Goal: Task Accomplishment & Management: Manage account settings

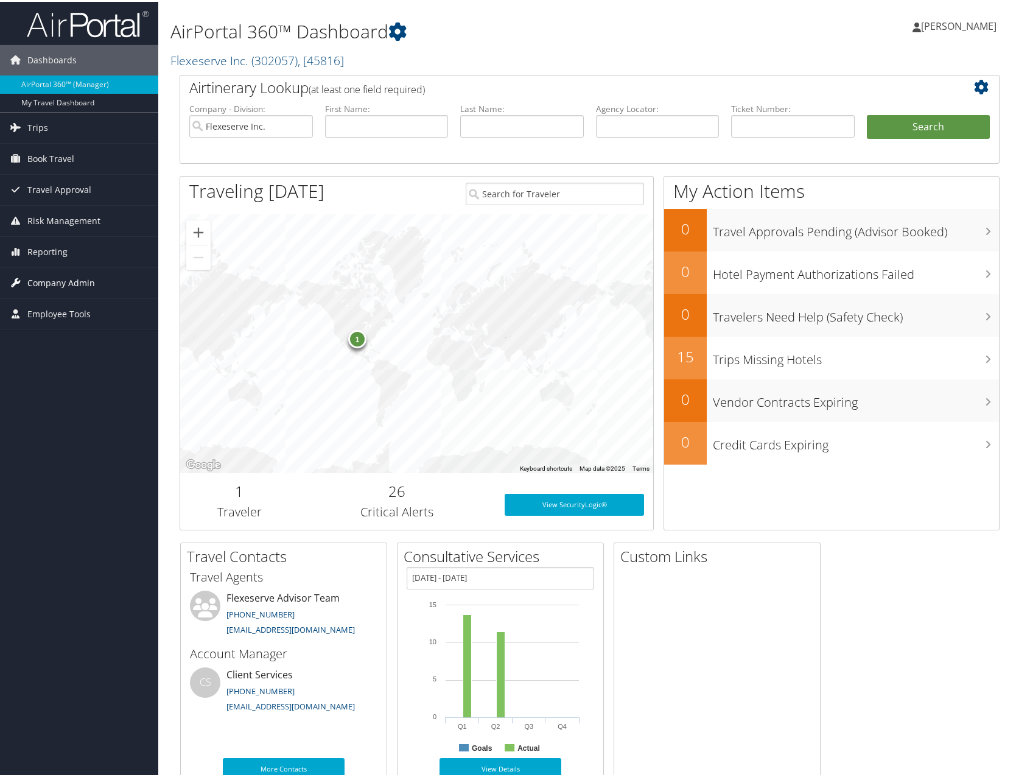
click at [41, 285] on span "Company Admin" at bounding box center [61, 281] width 68 height 30
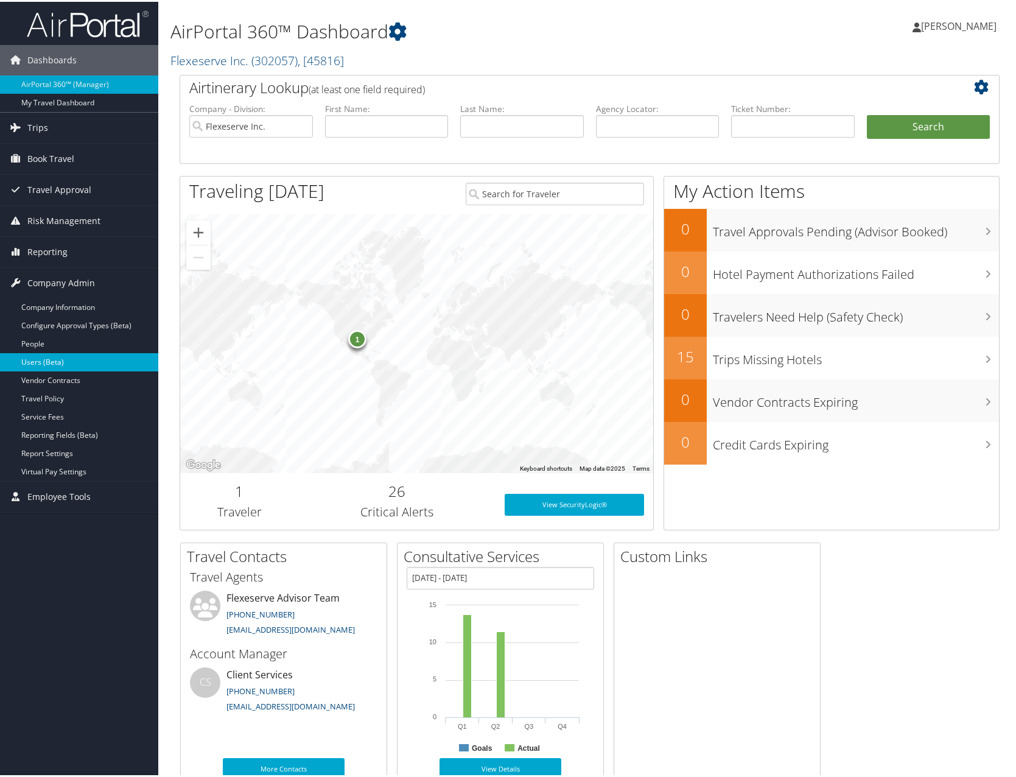
click at [46, 360] on link "Users (Beta)" at bounding box center [79, 360] width 158 height 18
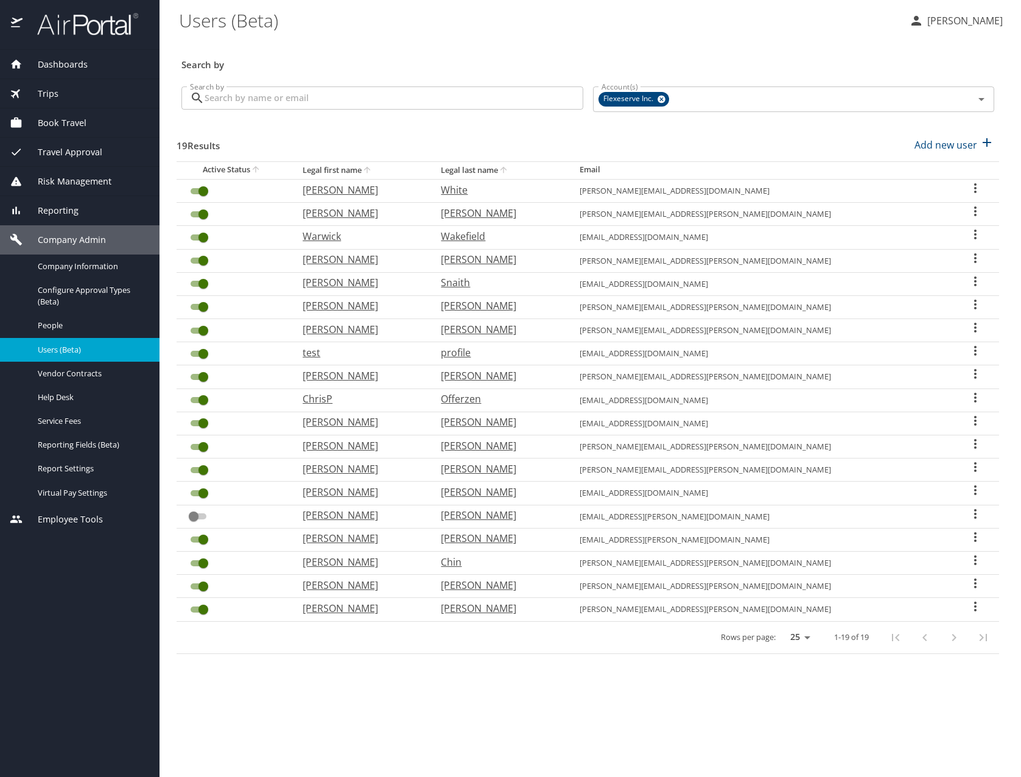
click at [341, 332] on p "Ericka" at bounding box center [360, 329] width 114 height 15
select select "US"
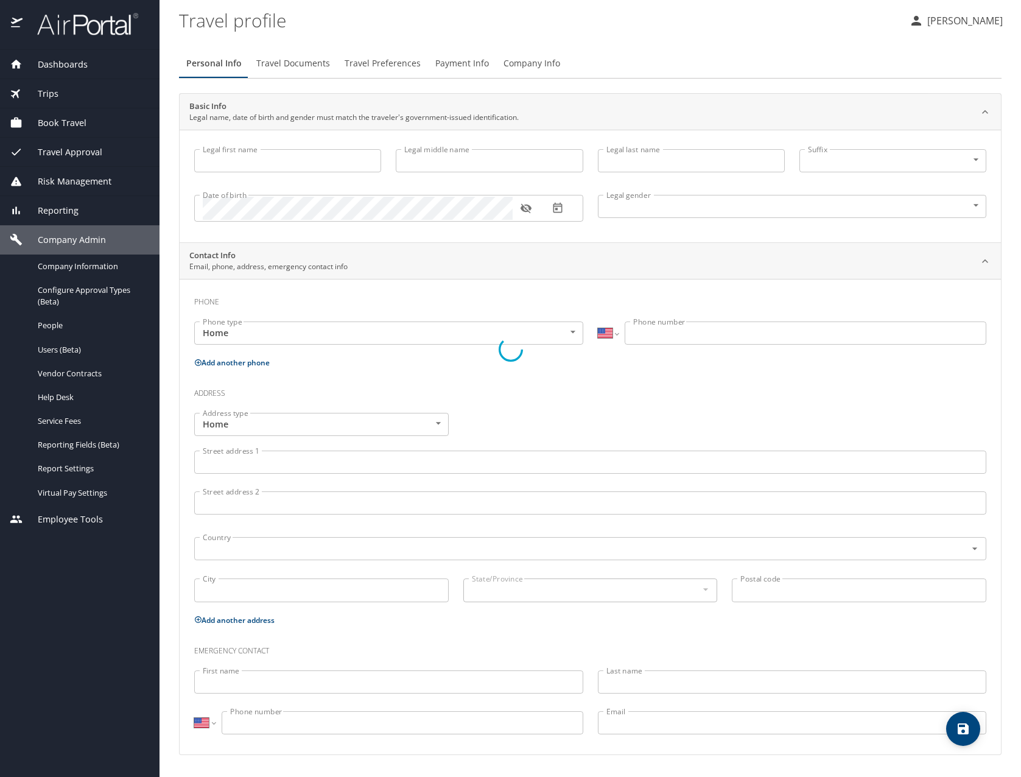
type input "Ericka"
type input "Randell"
type input "Female"
select select "US"
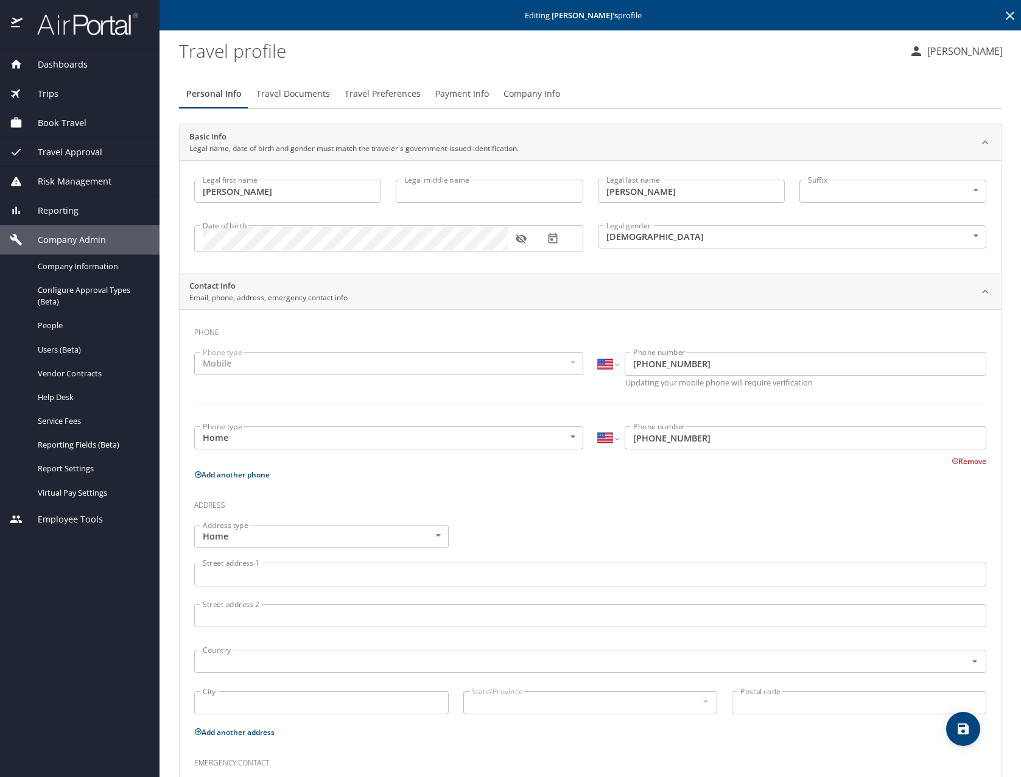
click at [485, 196] on input "Legal middle name" at bounding box center [489, 191] width 187 height 23
type input "Lorena"
click at [647, 268] on div "Legal first name Ericka Legal first name Legal middle name Lorena Legal middle …" at bounding box center [590, 216] width 821 height 113
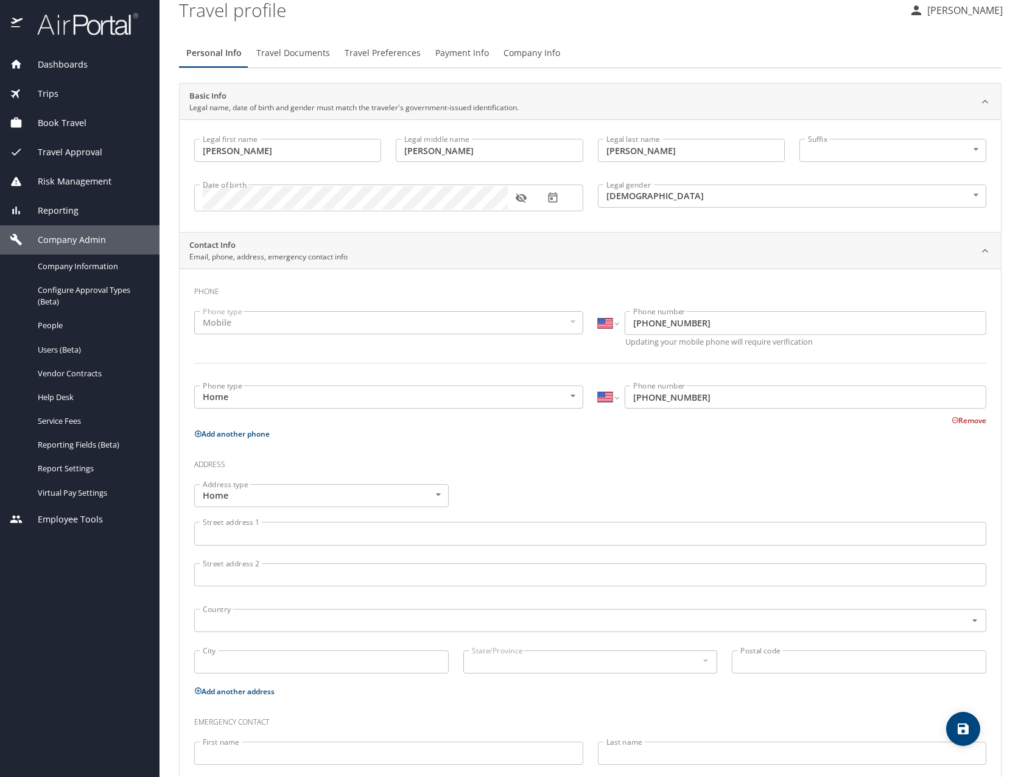
scroll to position [110, 0]
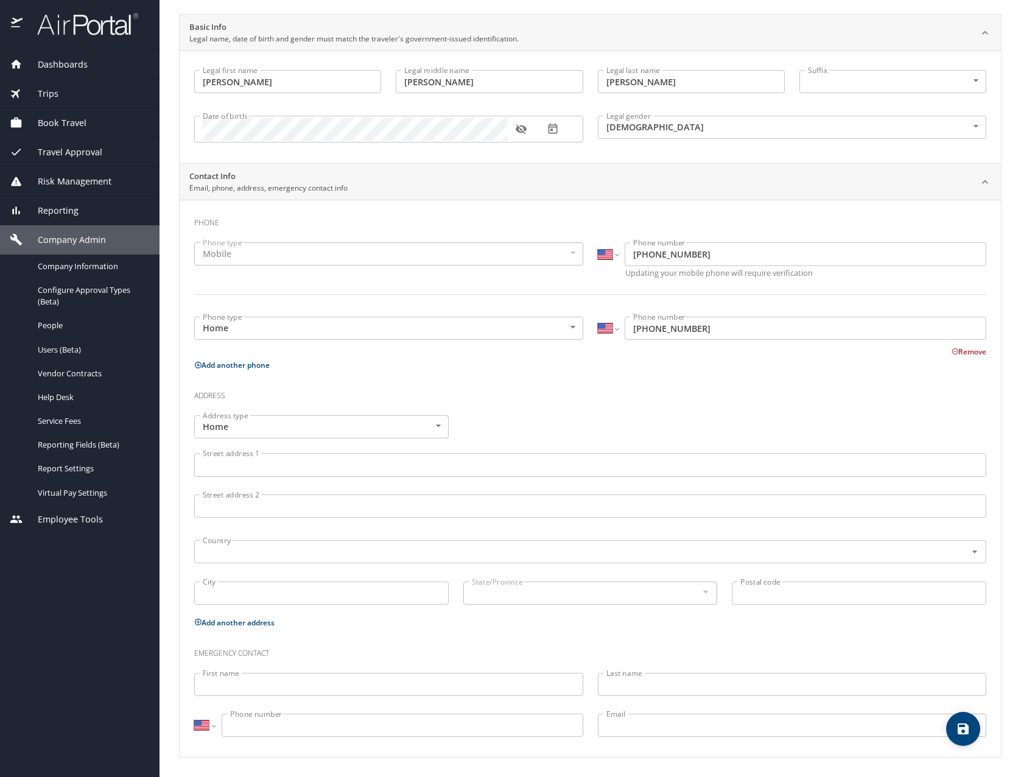
click at [399, 688] on input "First name" at bounding box center [388, 684] width 389 height 23
type input "Conrad"
click at [729, 687] on input "Last name" at bounding box center [792, 684] width 389 height 23
type input "Randell"
click at [421, 731] on input "Phone number" at bounding box center [403, 724] width 362 height 23
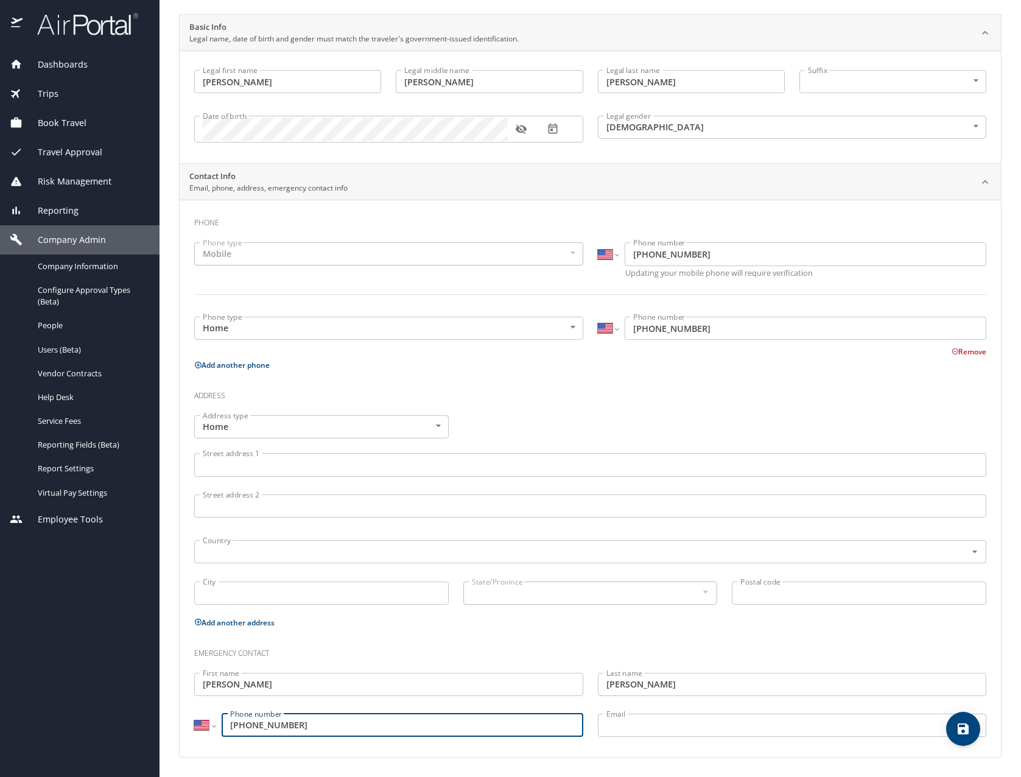
type input "(214) 980-6576"
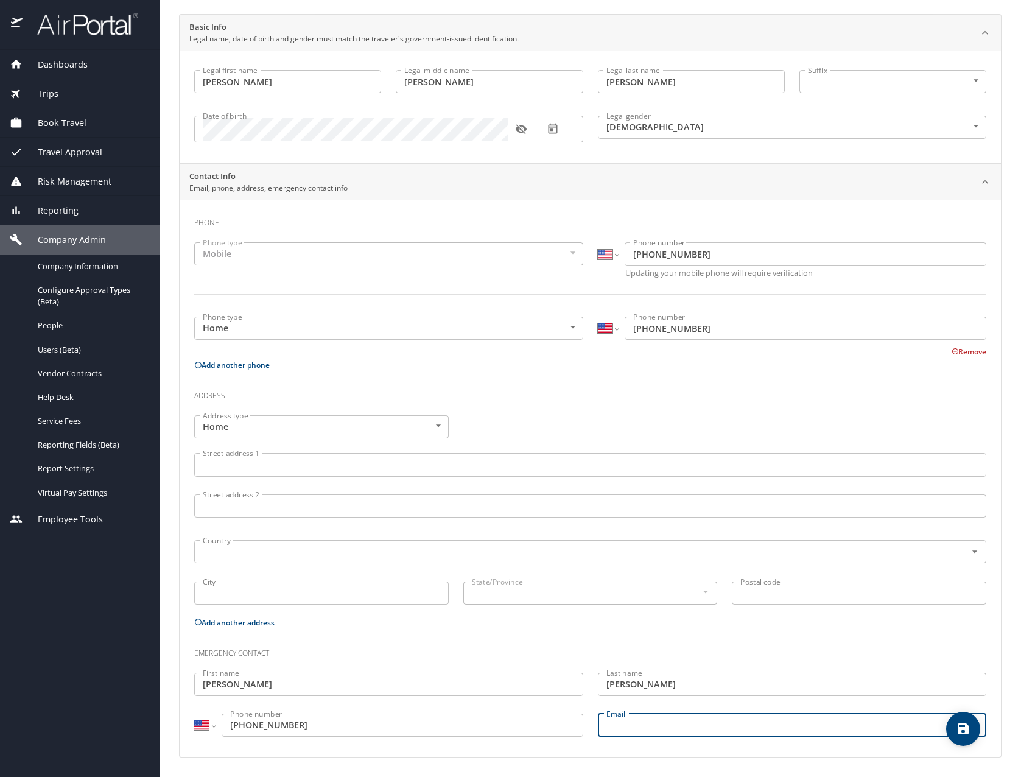
click at [703, 732] on input "Email" at bounding box center [792, 724] width 389 height 23
type input "c"
type input "conrad.randell@flexeserve.com"
click at [780, 646] on h3 "Emergency contact" at bounding box center [590, 650] width 792 height 21
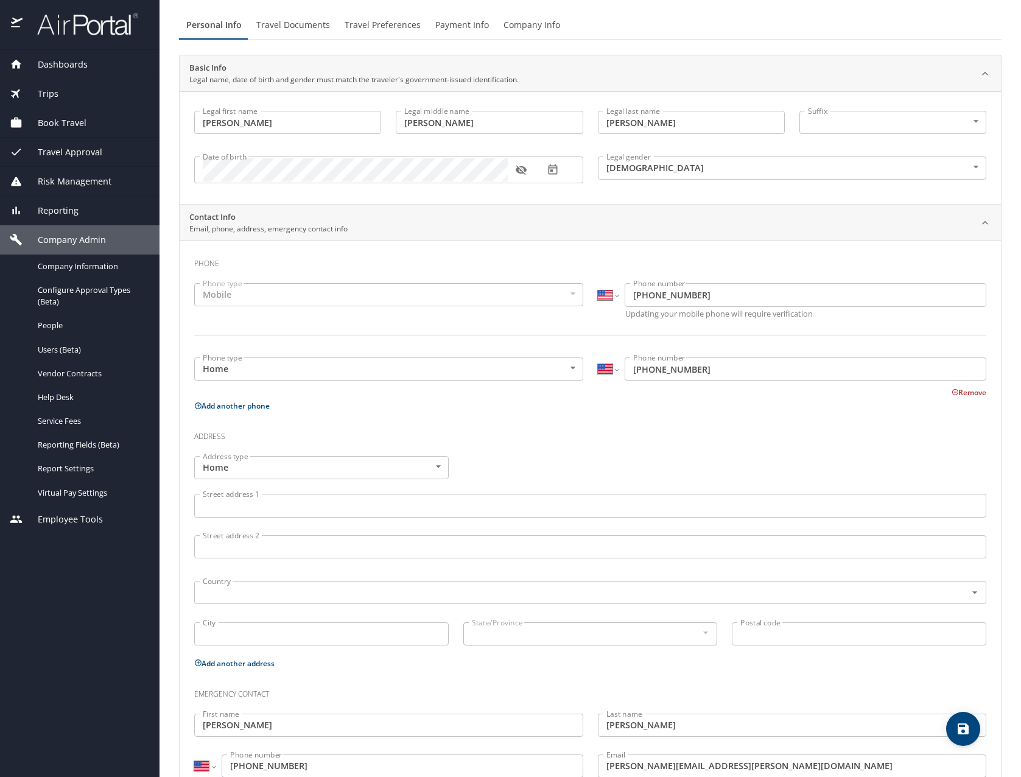
scroll to position [0, 0]
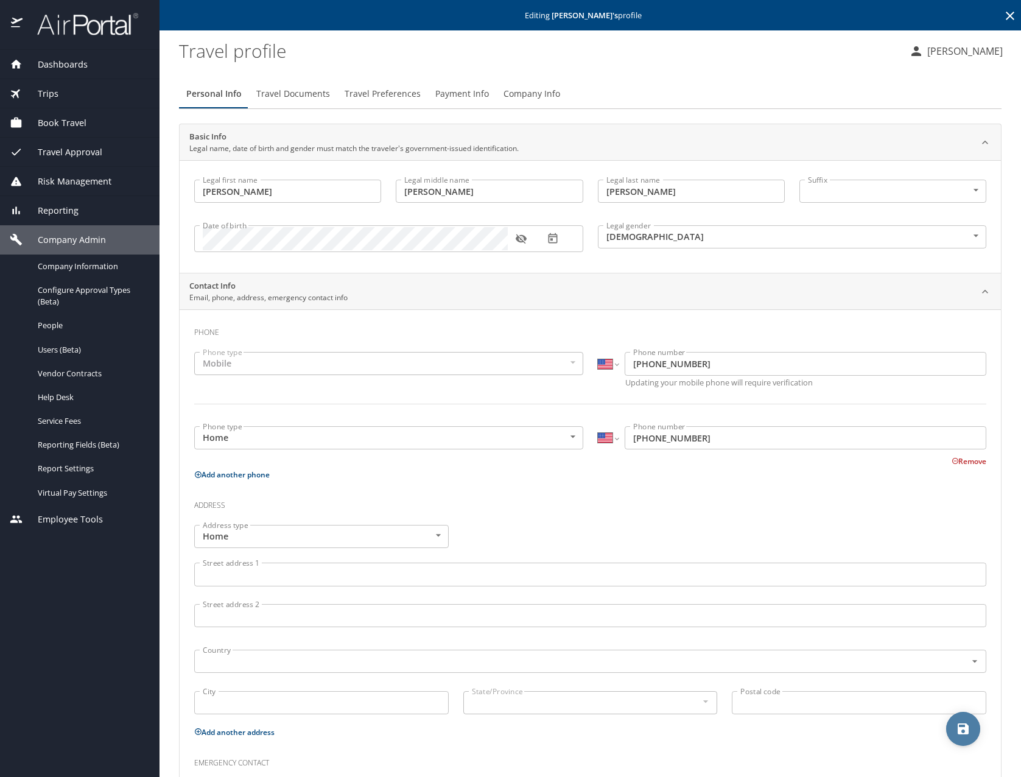
click at [954, 725] on span "save" at bounding box center [963, 728] width 34 height 15
select select "US"
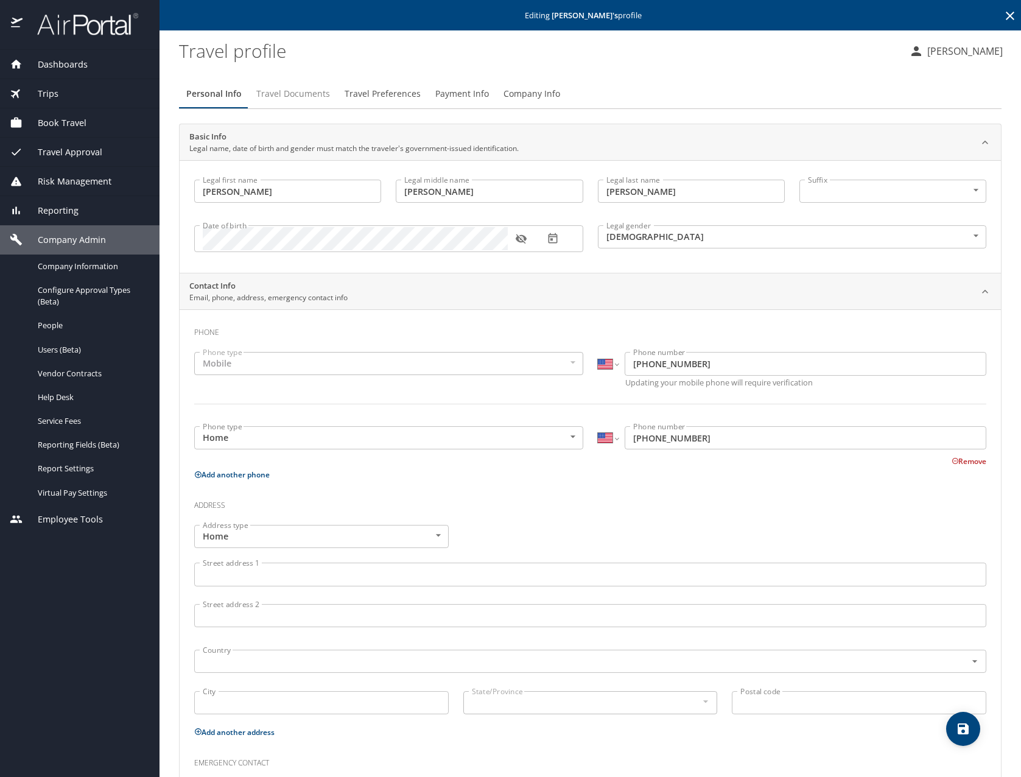
click at [289, 99] on span "Travel Documents" at bounding box center [293, 93] width 74 height 15
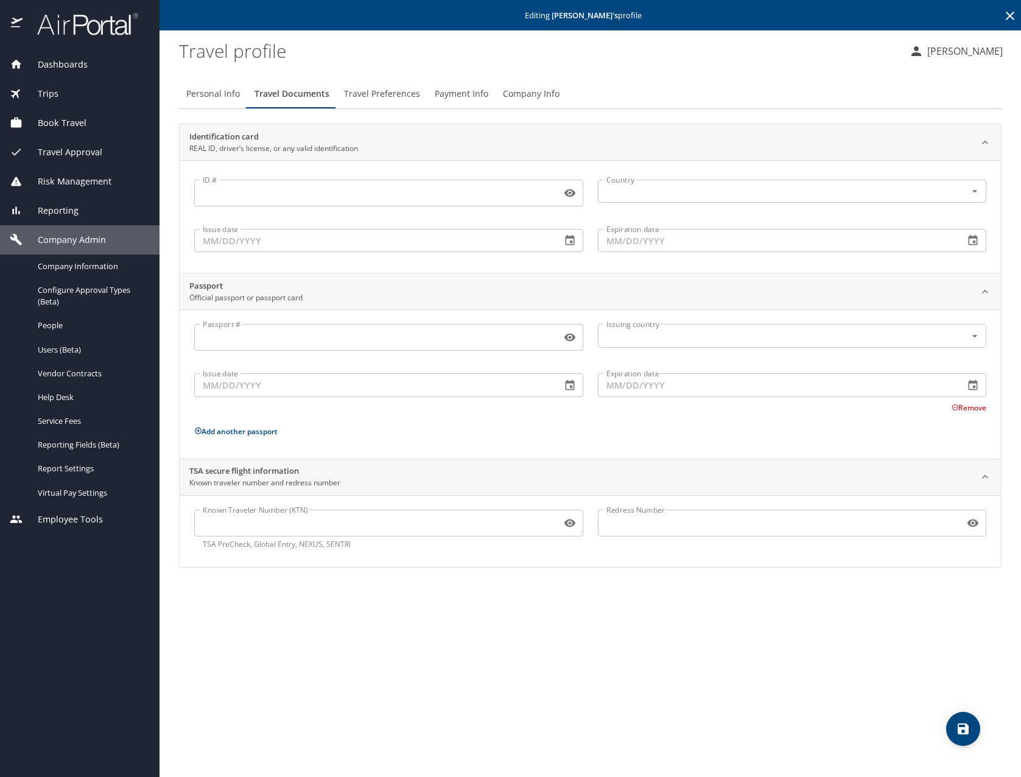
click at [501, 198] on input "ID #" at bounding box center [375, 192] width 362 height 23
click at [356, 345] on input "Passport #" at bounding box center [375, 337] width 362 height 23
type input "655685315"
click at [682, 338] on input "text" at bounding box center [774, 335] width 346 height 16
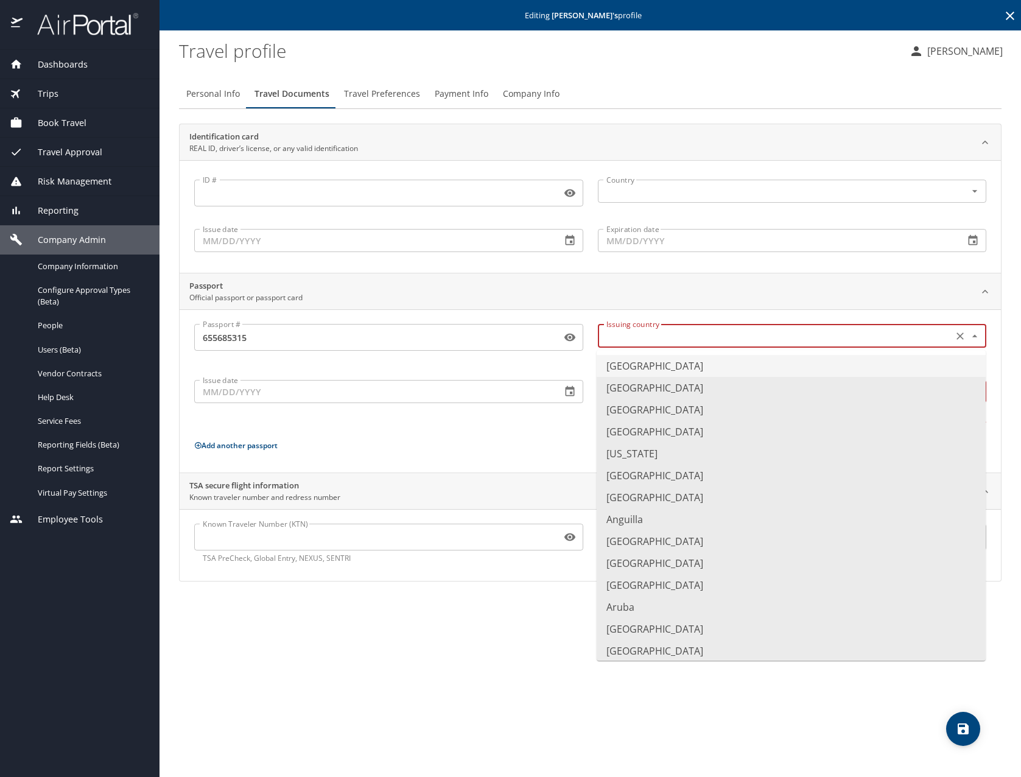
click at [714, 366] on li "United States of America" at bounding box center [791, 366] width 389 height 22
type input "United States of America"
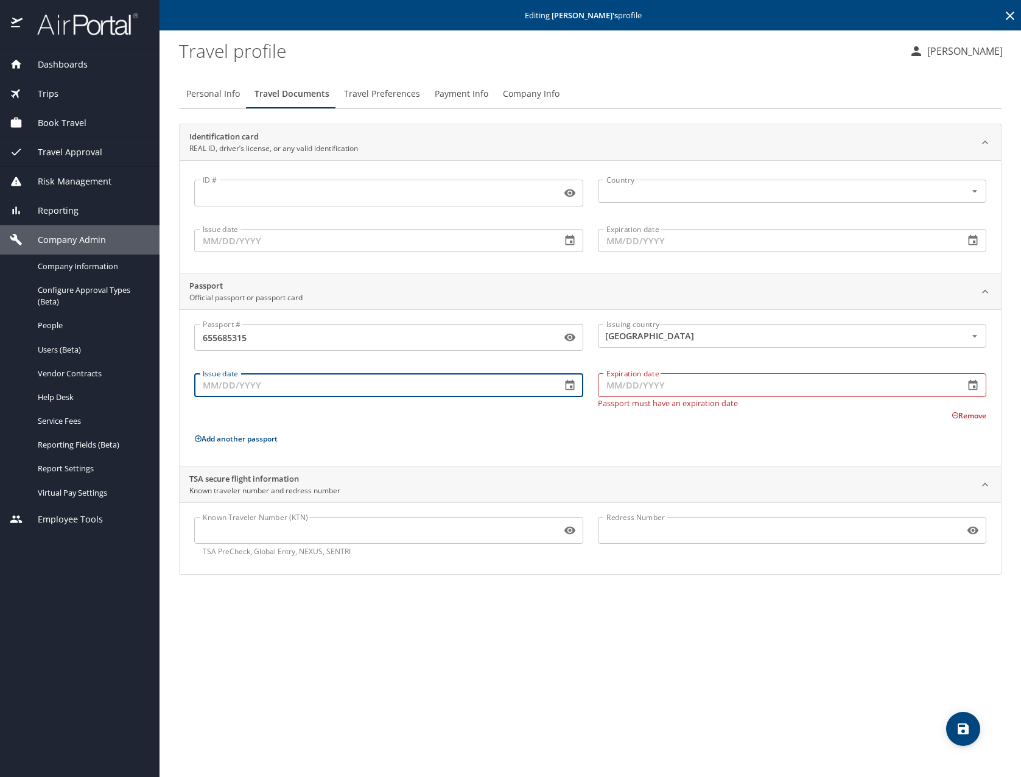
click at [430, 391] on input "Issue date" at bounding box center [372, 384] width 357 height 23
type input "08/24/2020"
click at [523, 448] on div "Passport # 655685315 Passport # Issuing country United States of America Issuin…" at bounding box center [590, 390] width 792 height 132
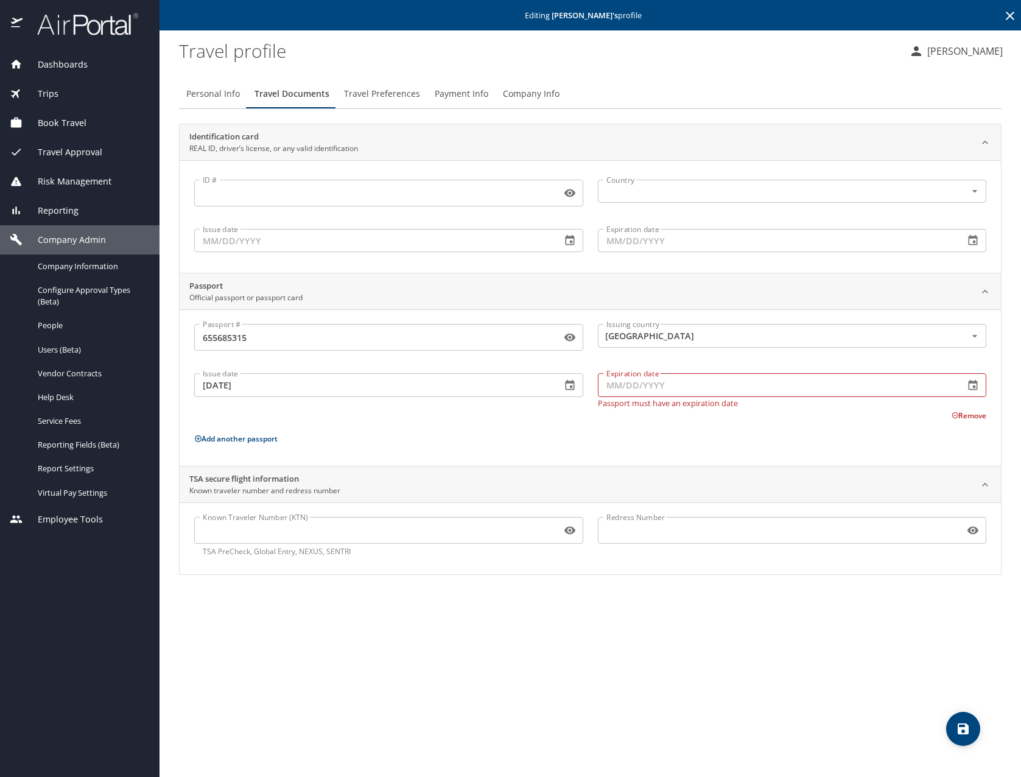
click at [707, 393] on input "Expiration date" at bounding box center [776, 384] width 357 height 23
type input "08/23/2030"
click at [633, 268] on div "ID # ID # Country Country Issue date Issue date Expiration date Expiration date" at bounding box center [590, 216] width 821 height 113
click at [950, 726] on span "save" at bounding box center [963, 728] width 34 height 15
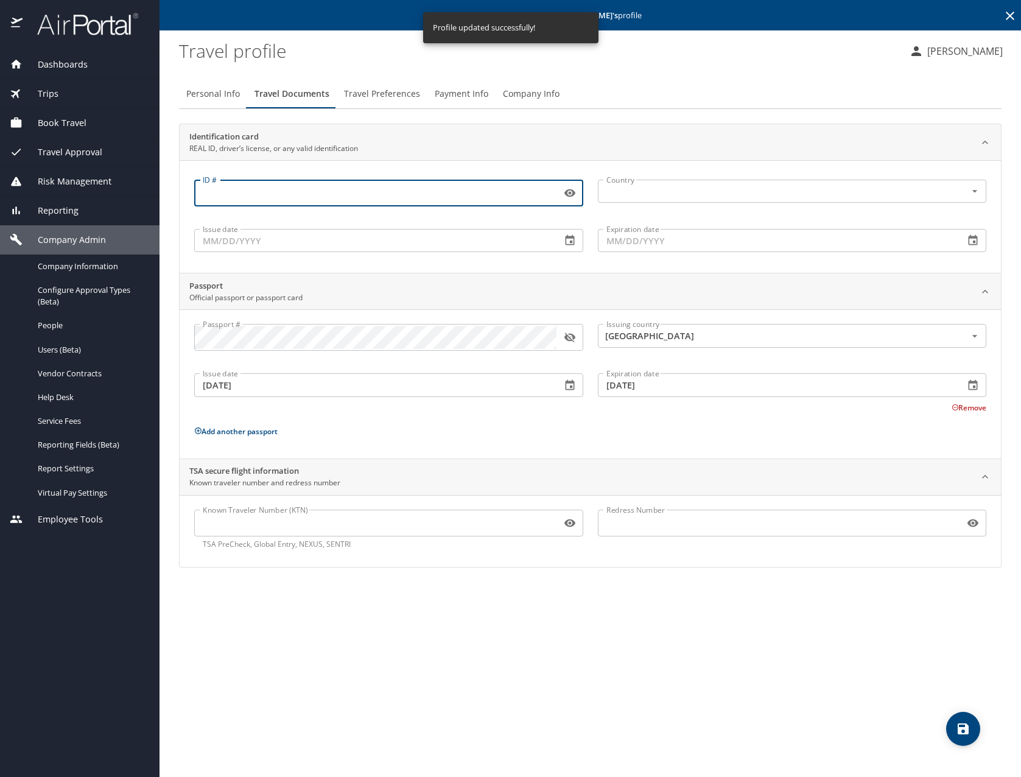
click at [284, 195] on input "ID #" at bounding box center [375, 192] width 362 height 23
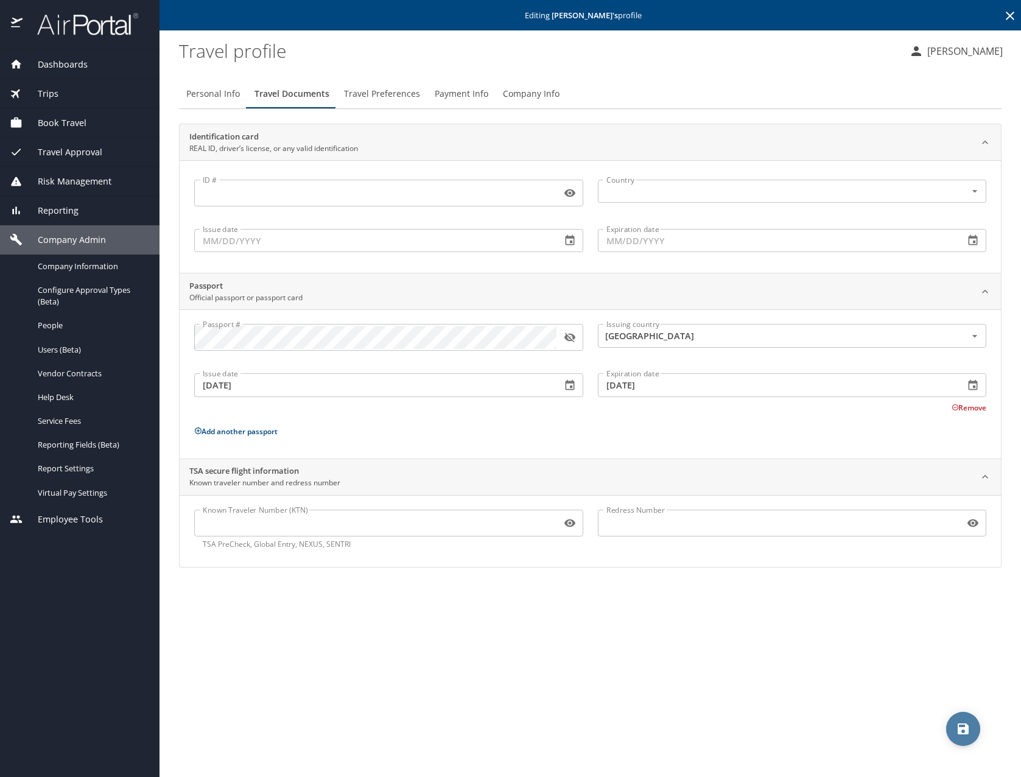
click at [959, 727] on icon "save" at bounding box center [962, 728] width 11 height 11
click at [538, 99] on span "Company Info" at bounding box center [531, 93] width 57 height 15
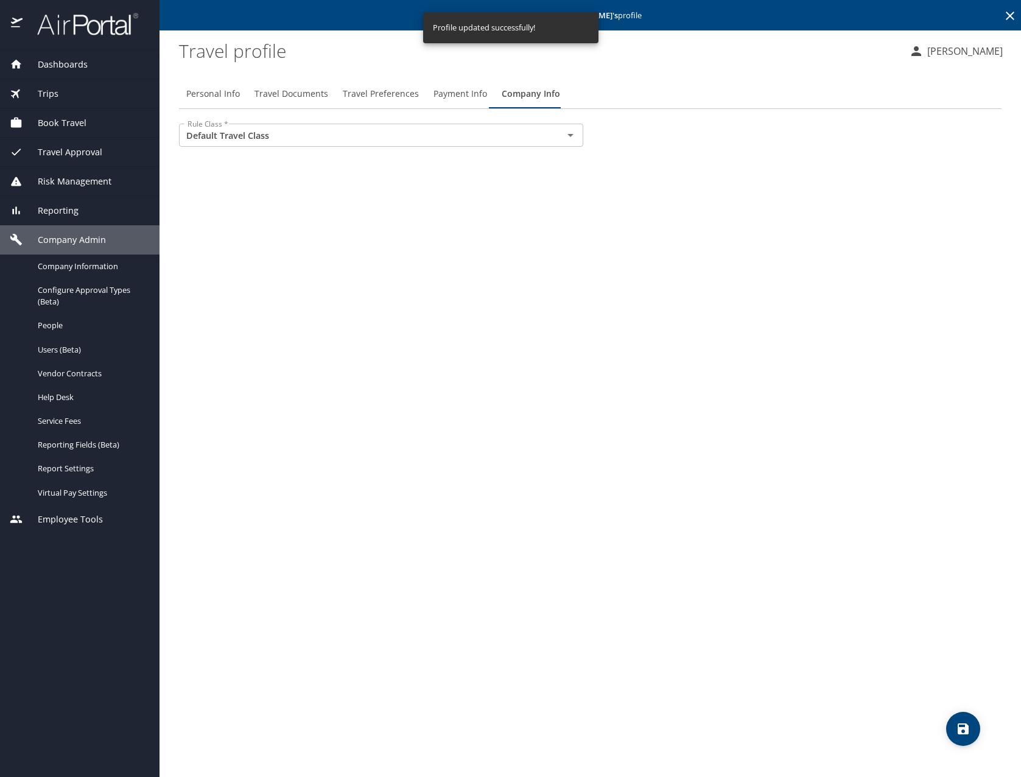
click at [453, 88] on span "Payment Info" at bounding box center [460, 93] width 54 height 15
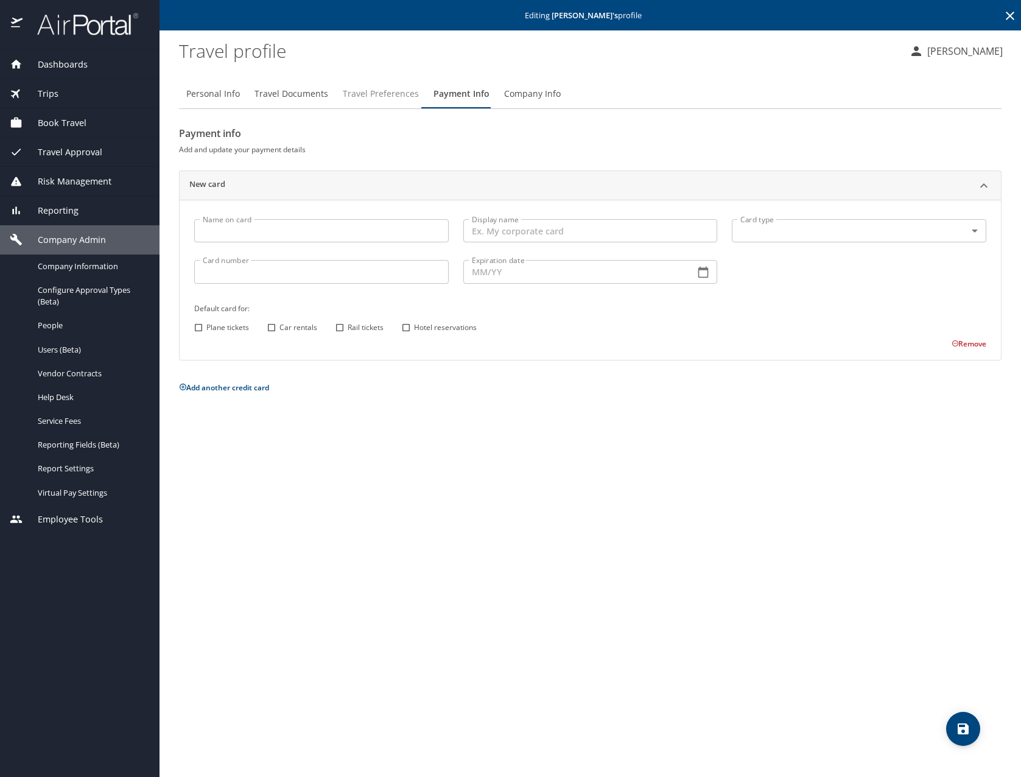
click at [378, 104] on button "Travel Preferences" at bounding box center [380, 93] width 91 height 29
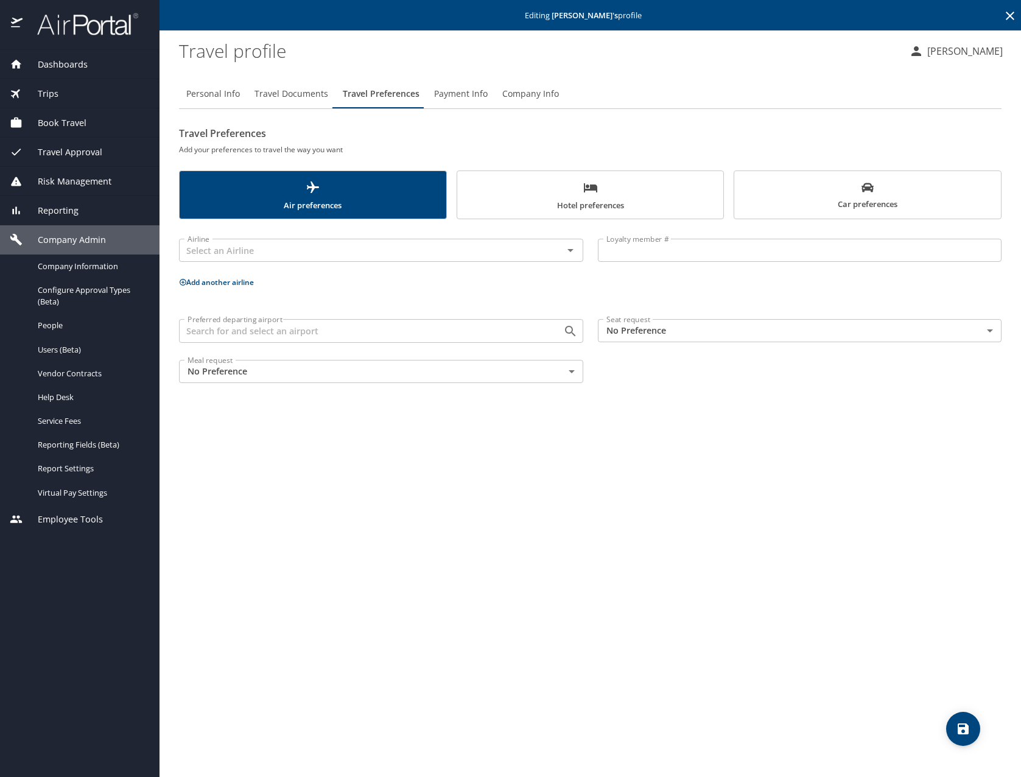
click at [721, 335] on body "Dashboards AirPortal 360™ Manager My Travel Dashboard Trips Airtinerary® Lookup…" at bounding box center [510, 388] width 1021 height 777
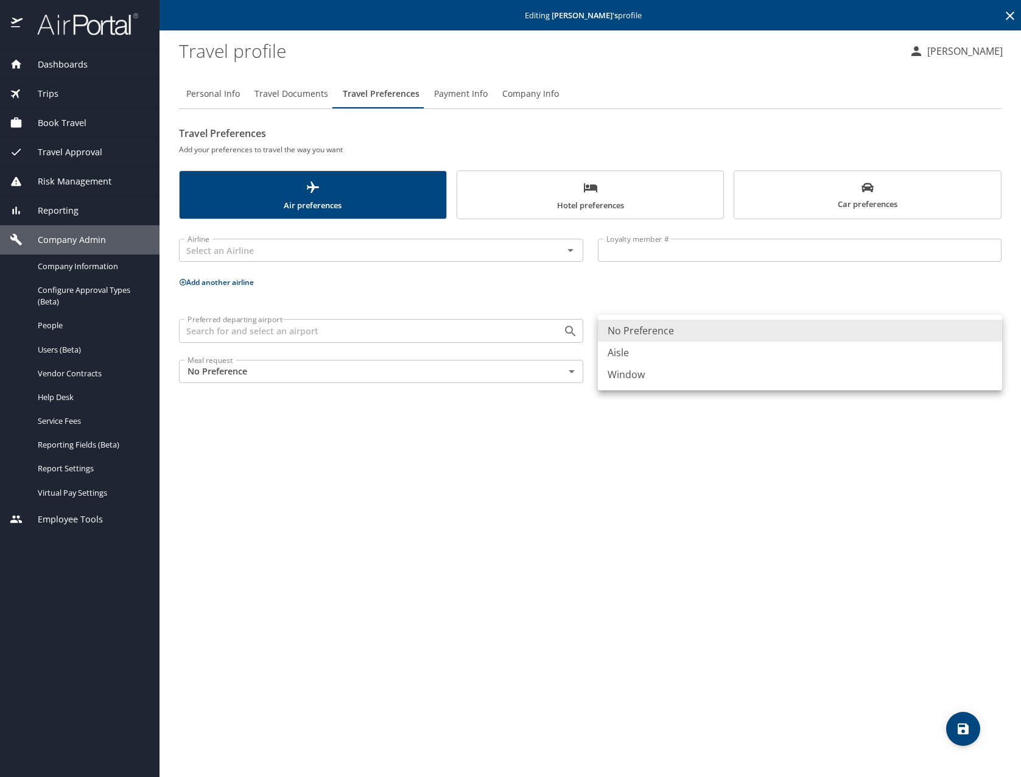
click at [714, 351] on li "Aisle" at bounding box center [800, 352] width 404 height 22
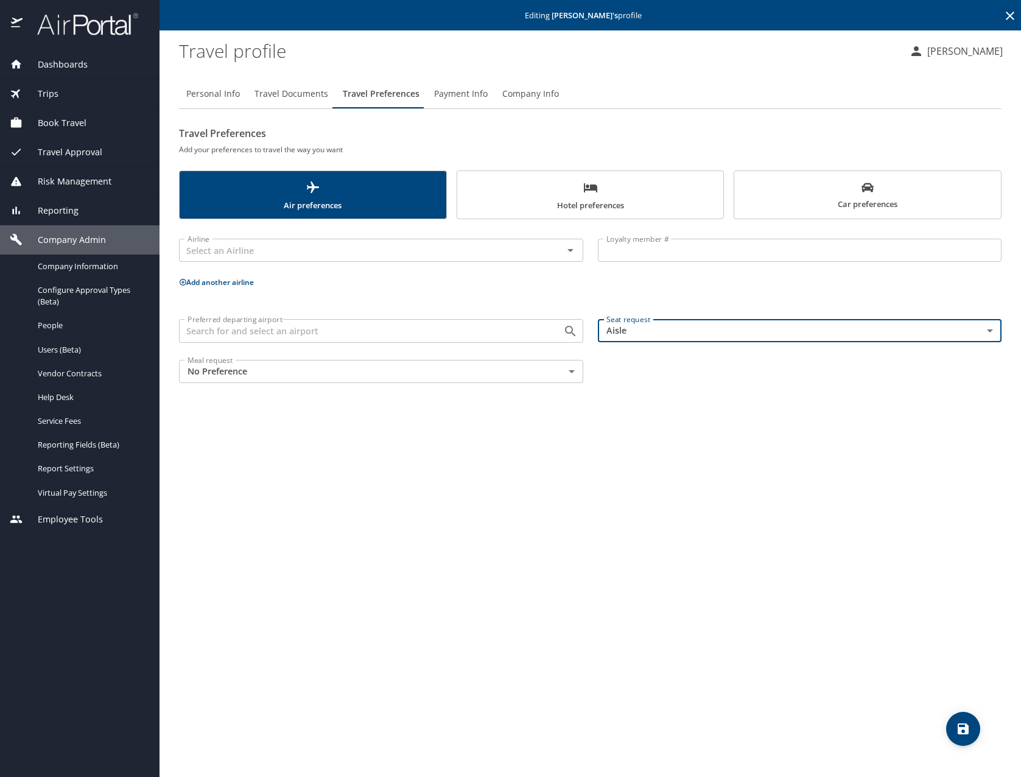
type input "Aisle"
click at [975, 734] on span "save" at bounding box center [963, 728] width 34 height 15
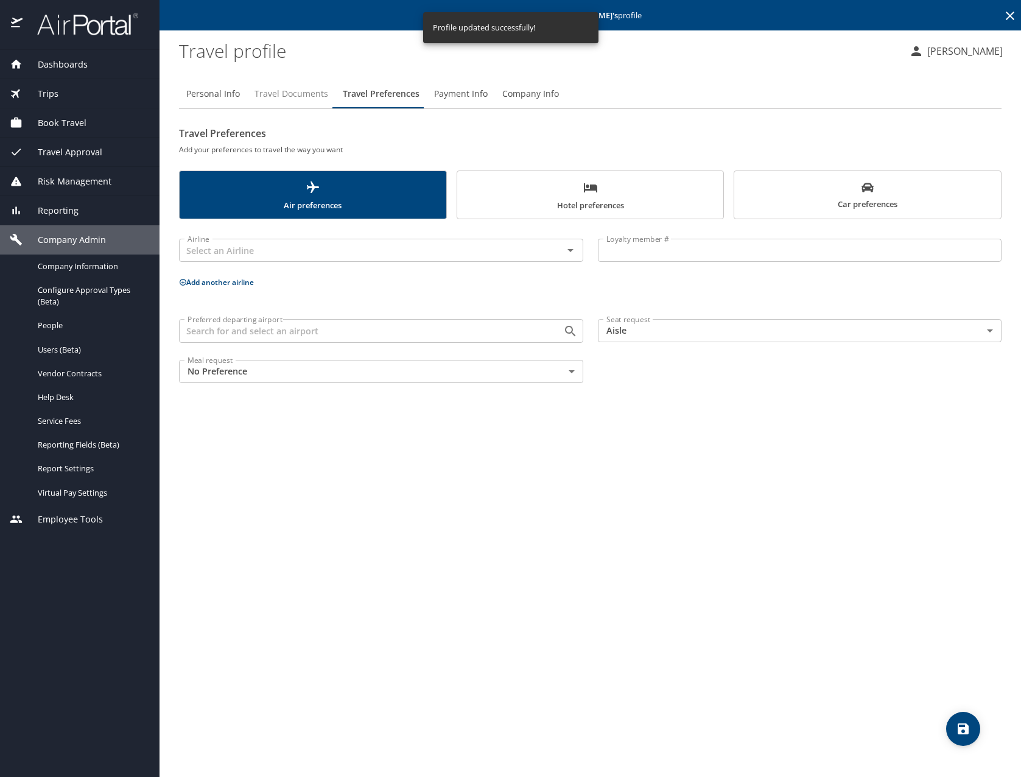
click at [301, 95] on span "Travel Documents" at bounding box center [291, 93] width 74 height 15
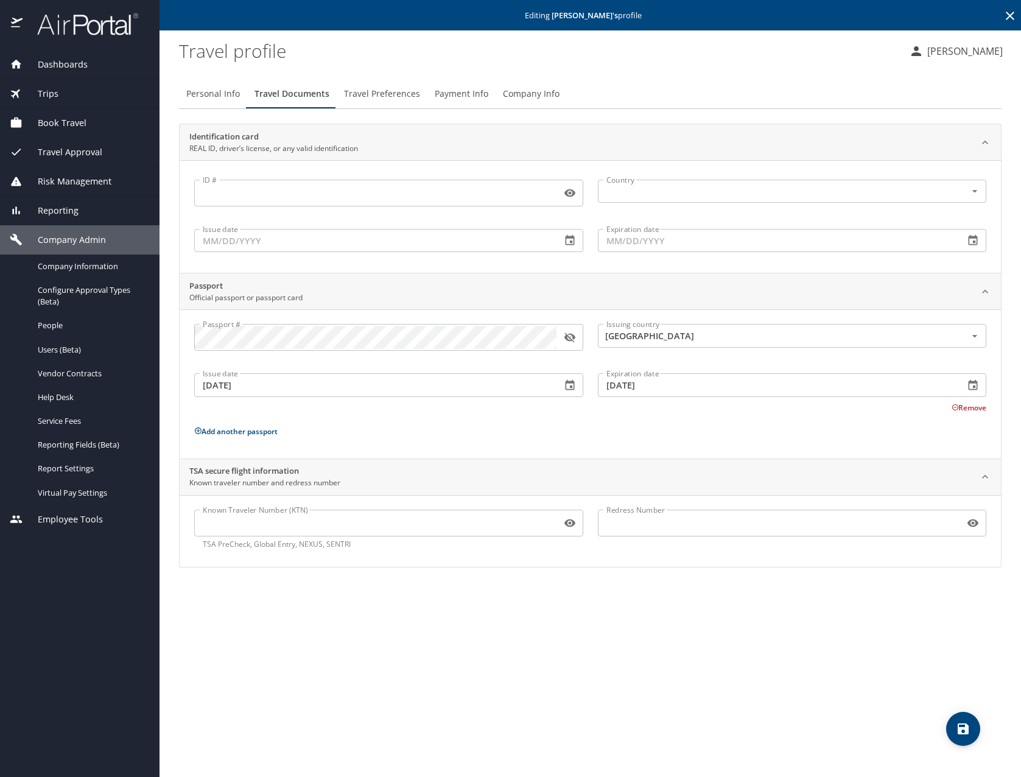
click at [472, 713] on div "Personal Info Travel Documents Travel Preferences Payment Info Company Info Ide…" at bounding box center [590, 422] width 822 height 707
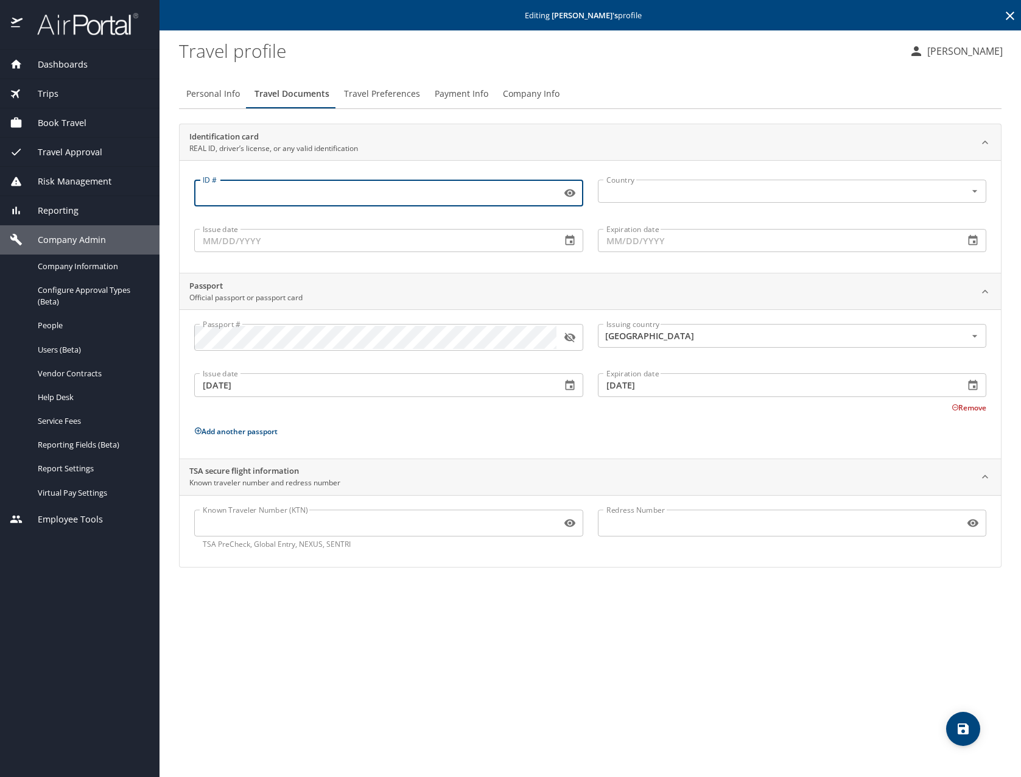
click at [256, 193] on input "ID #" at bounding box center [375, 192] width 362 height 23
type input "35092340"
click at [268, 239] on input "Issue date" at bounding box center [372, 240] width 357 height 23
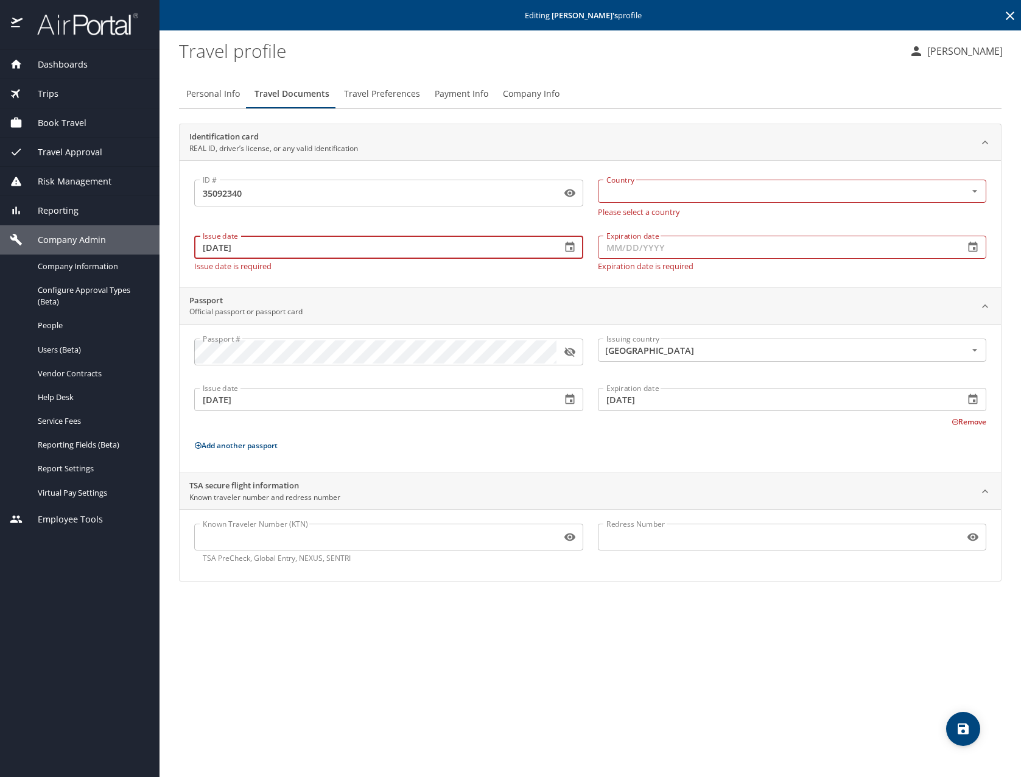
type input "02/09/2024"
click at [684, 244] on input "Expiration date" at bounding box center [776, 247] width 357 height 23
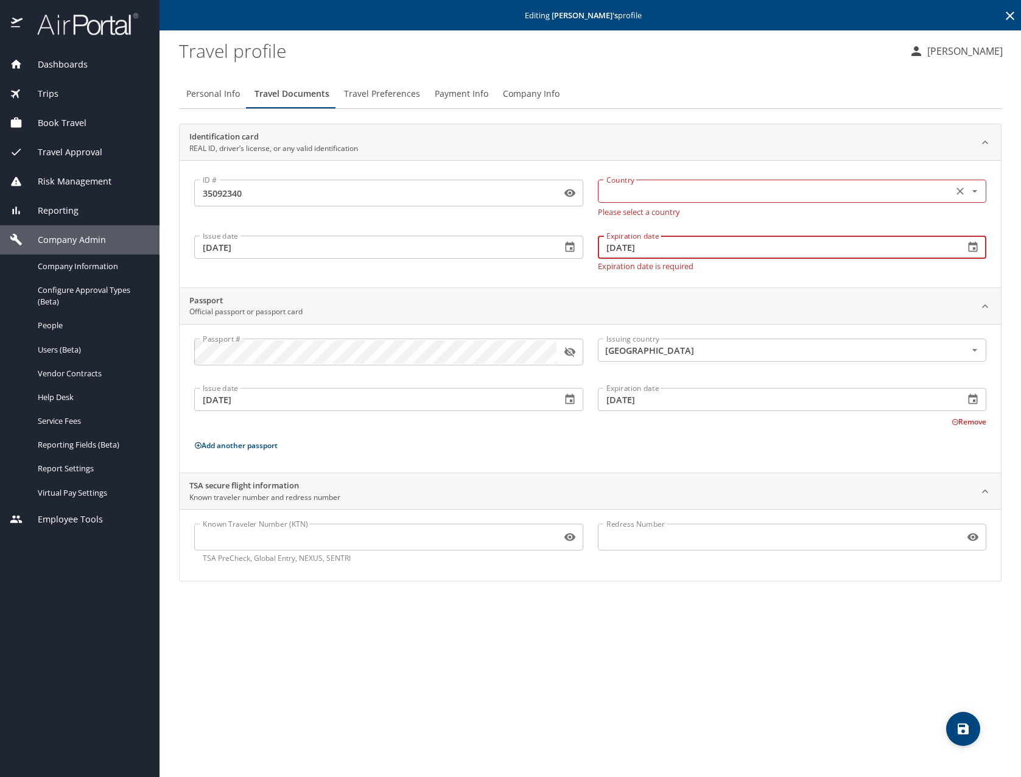
type input "06/07/2032"
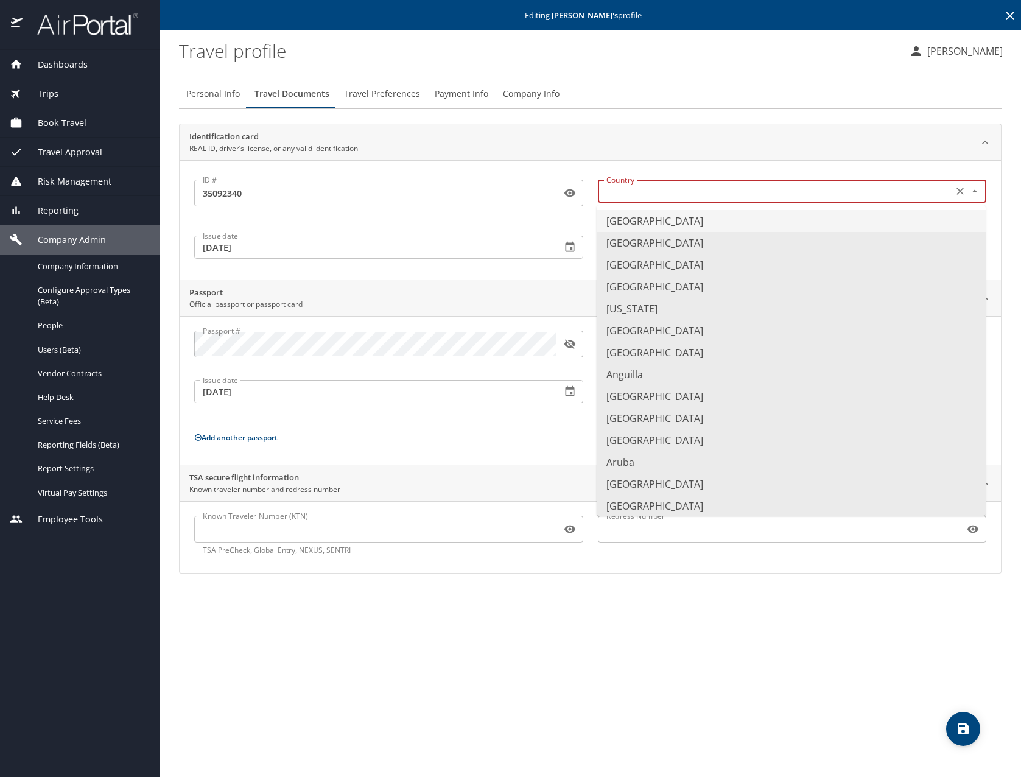
click at [672, 187] on input "text" at bounding box center [774, 191] width 346 height 16
click at [732, 222] on li "United States of America" at bounding box center [791, 221] width 389 height 22
type input "United States of America"
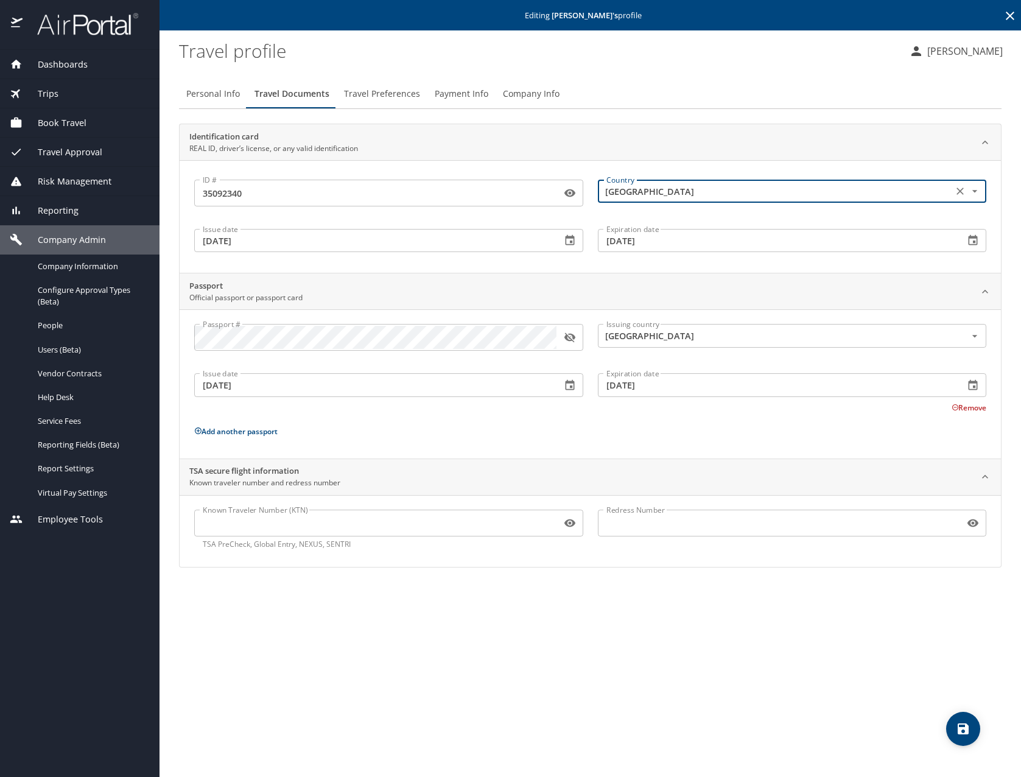
click at [967, 726] on icon "save" at bounding box center [962, 728] width 11 height 11
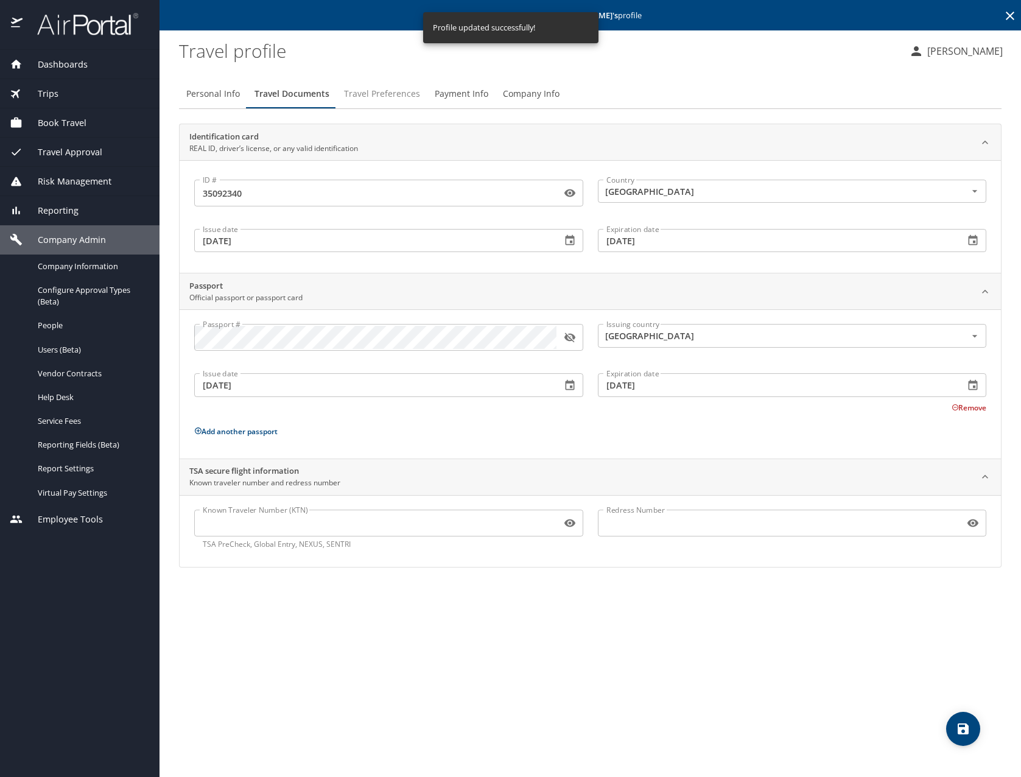
click at [394, 91] on span "Travel Preferences" at bounding box center [382, 93] width 76 height 15
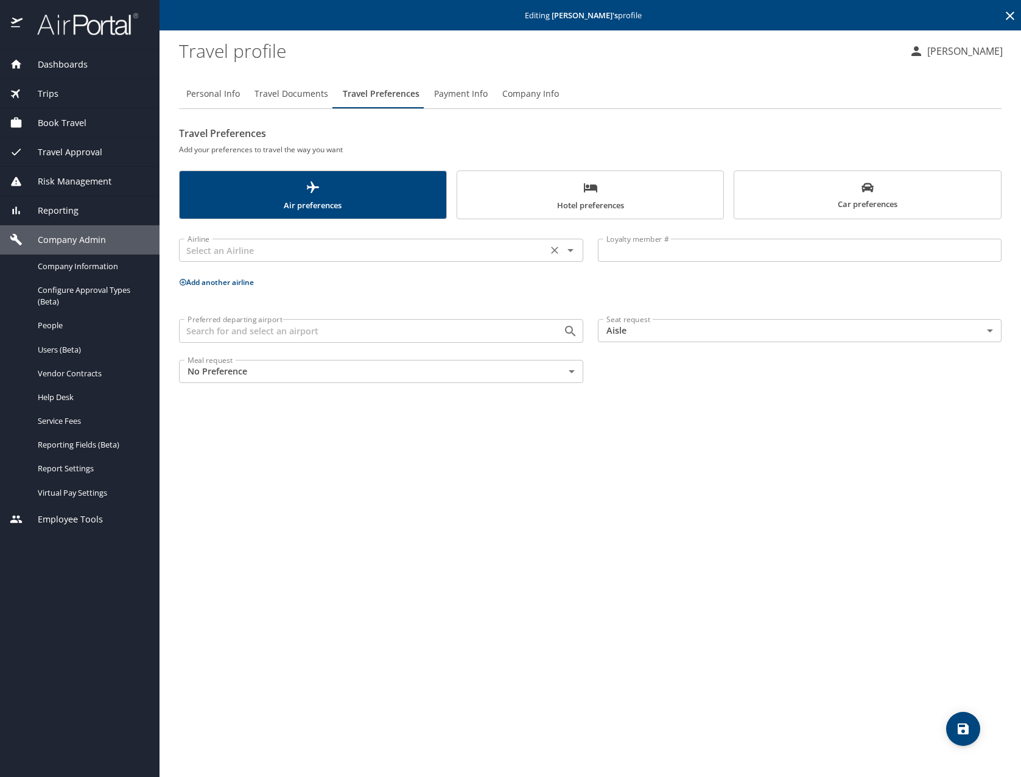
click at [573, 249] on icon "Open" at bounding box center [570, 250] width 15 height 15
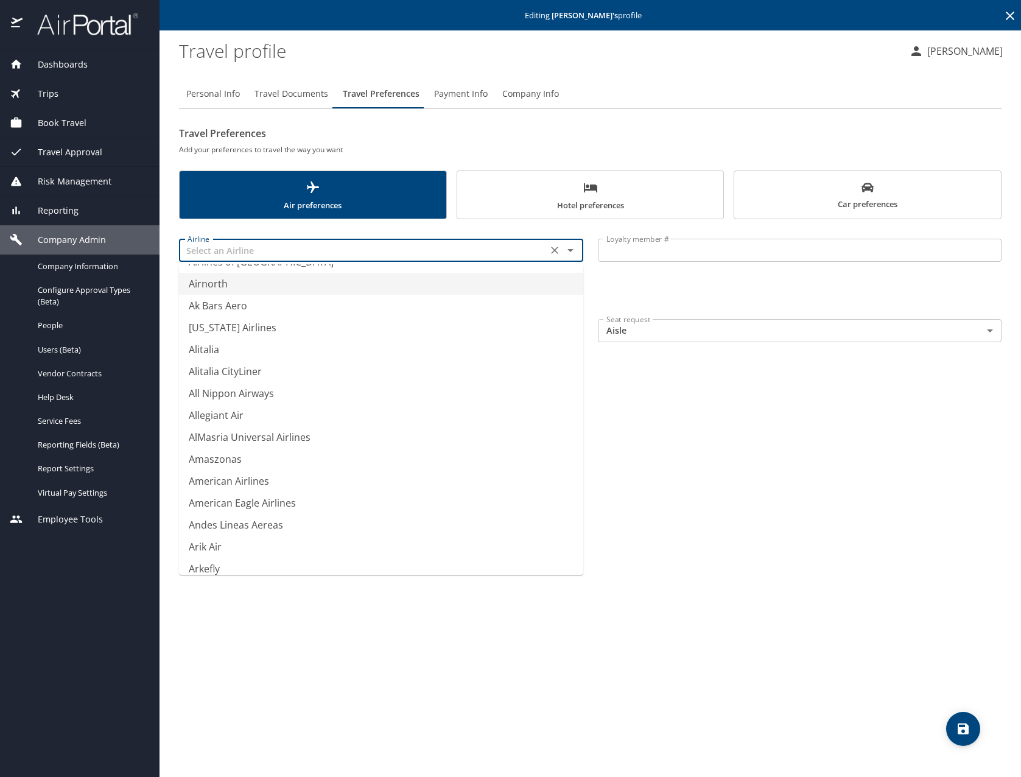
scroll to position [1765, 0]
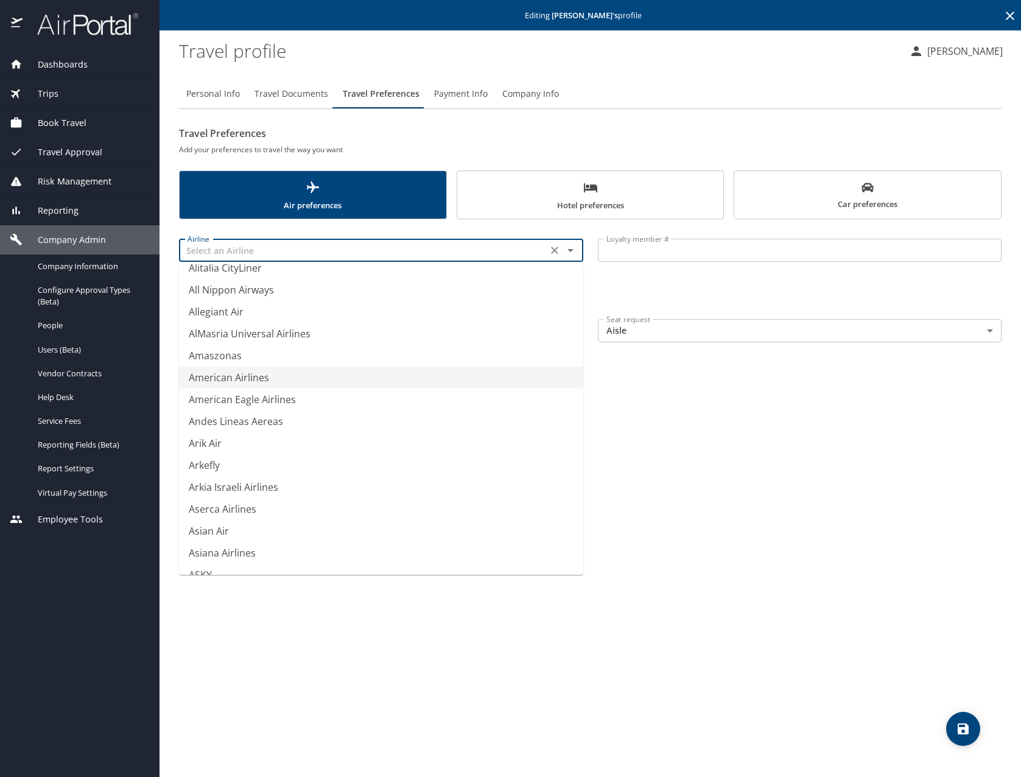
click at [382, 376] on li "American Airlines" at bounding box center [381, 377] width 404 height 22
type input "American Airlines"
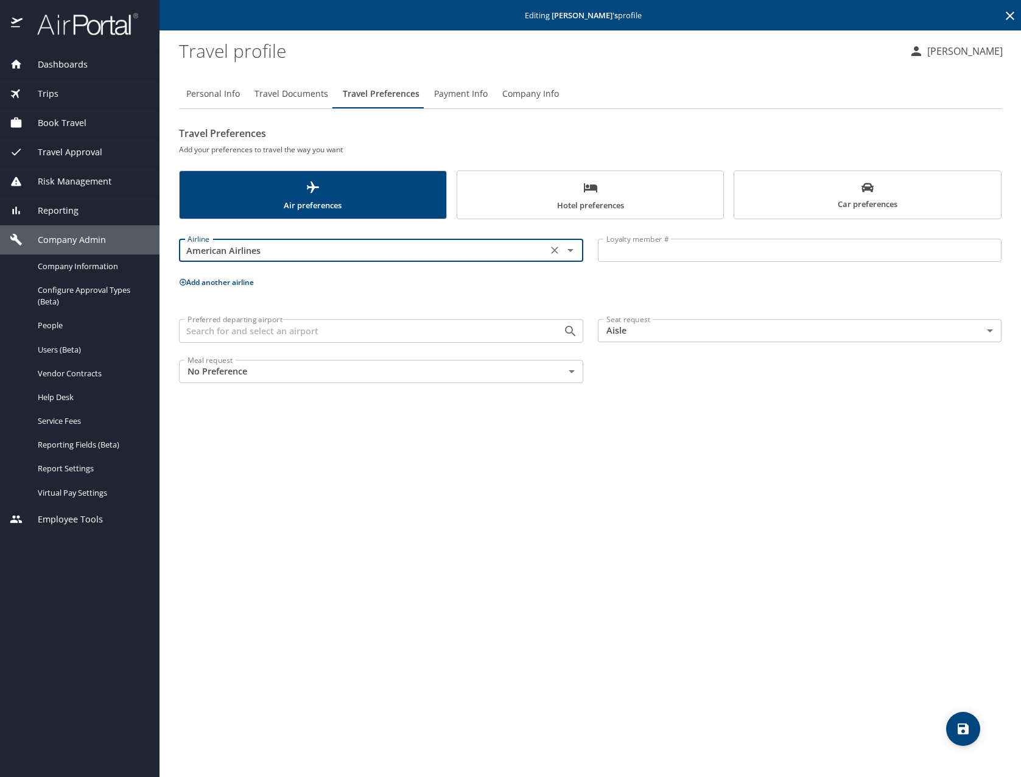
click at [670, 253] on input "Loyalty member #" at bounding box center [800, 250] width 404 height 23
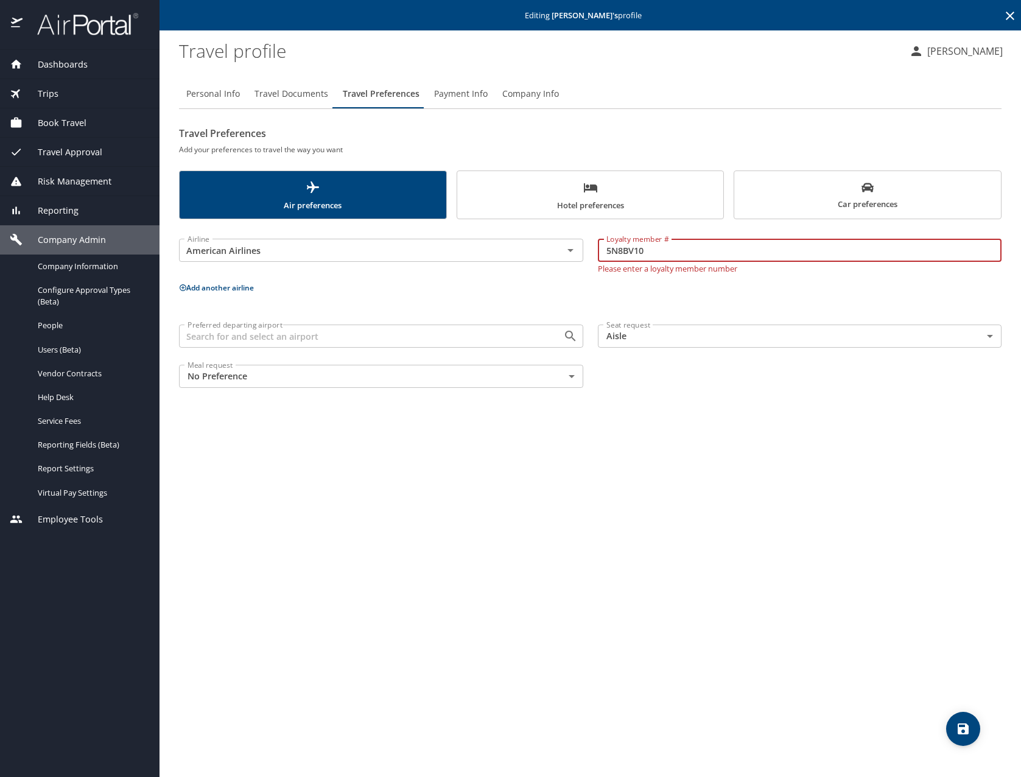
type input "5N8BV10"
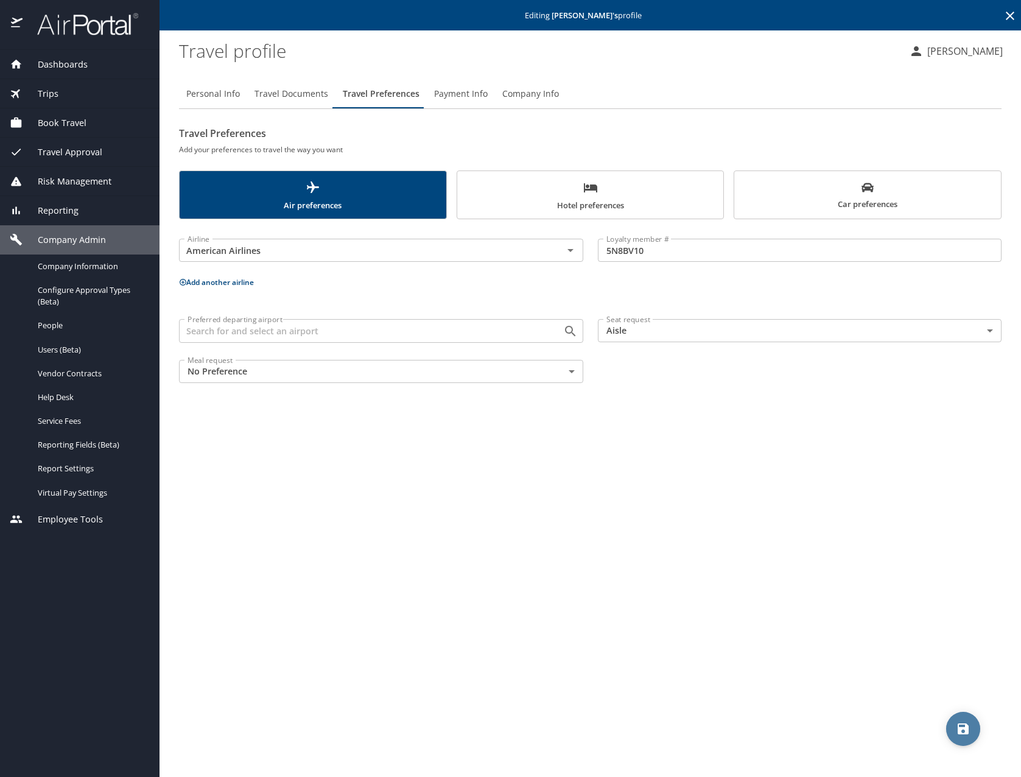
click at [964, 723] on icon "save" at bounding box center [962, 728] width 11 height 11
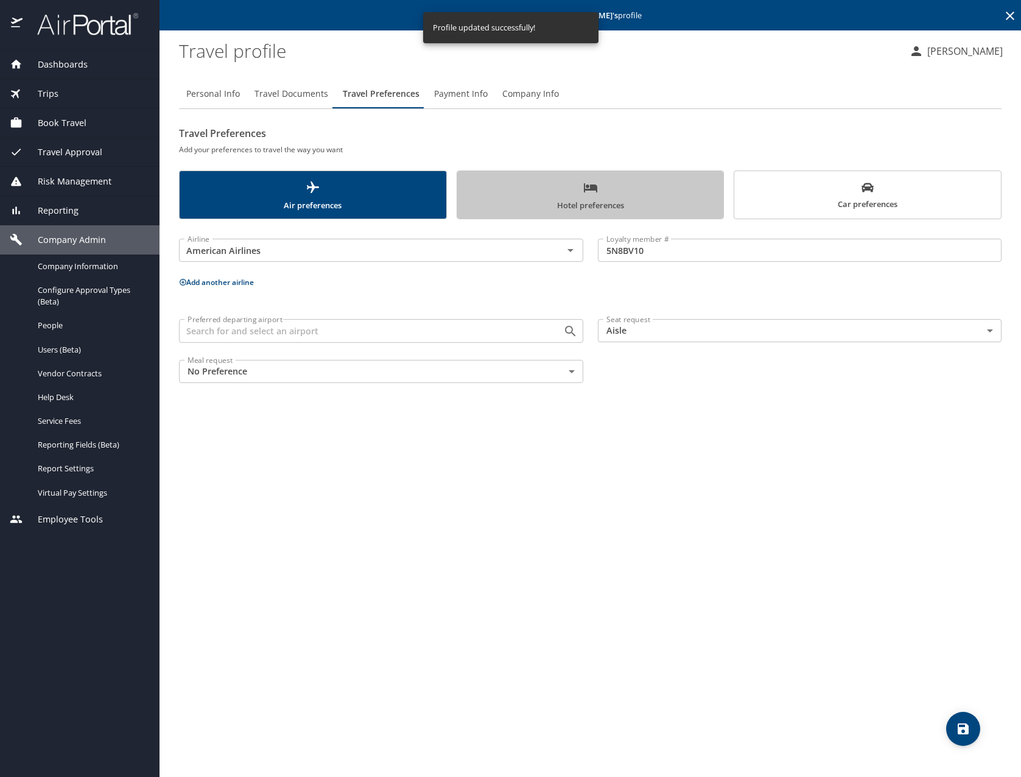
click at [672, 187] on span "Hotel preferences" at bounding box center [590, 196] width 252 height 32
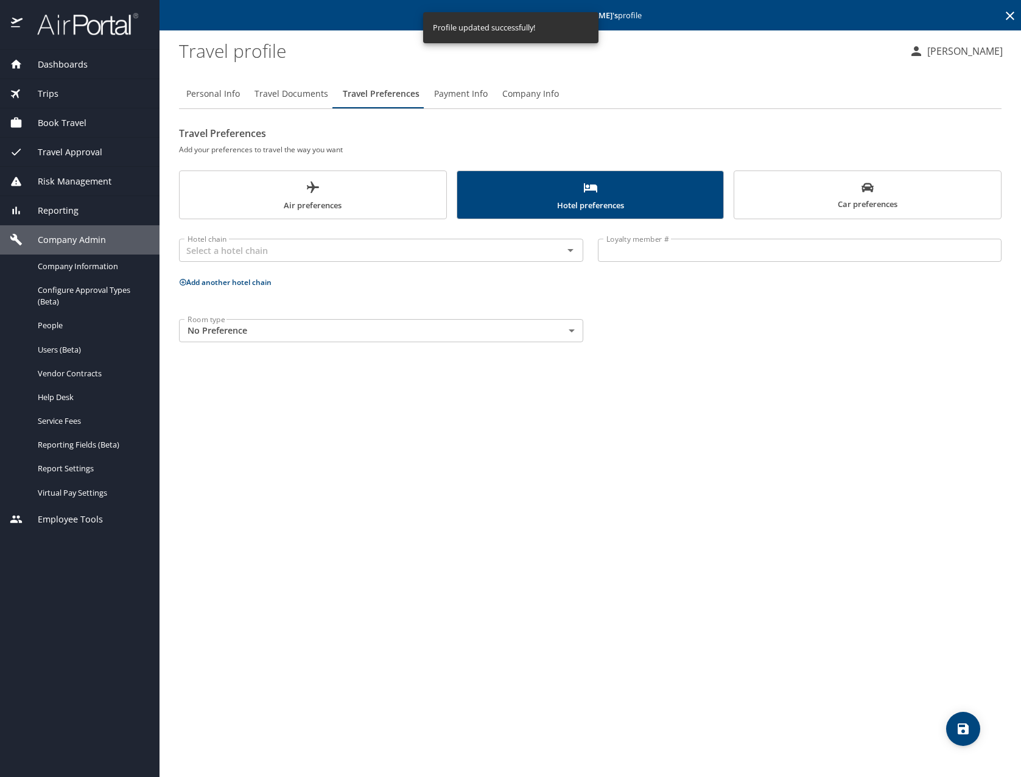
click at [369, 198] on span "Air preferences" at bounding box center [313, 196] width 252 height 32
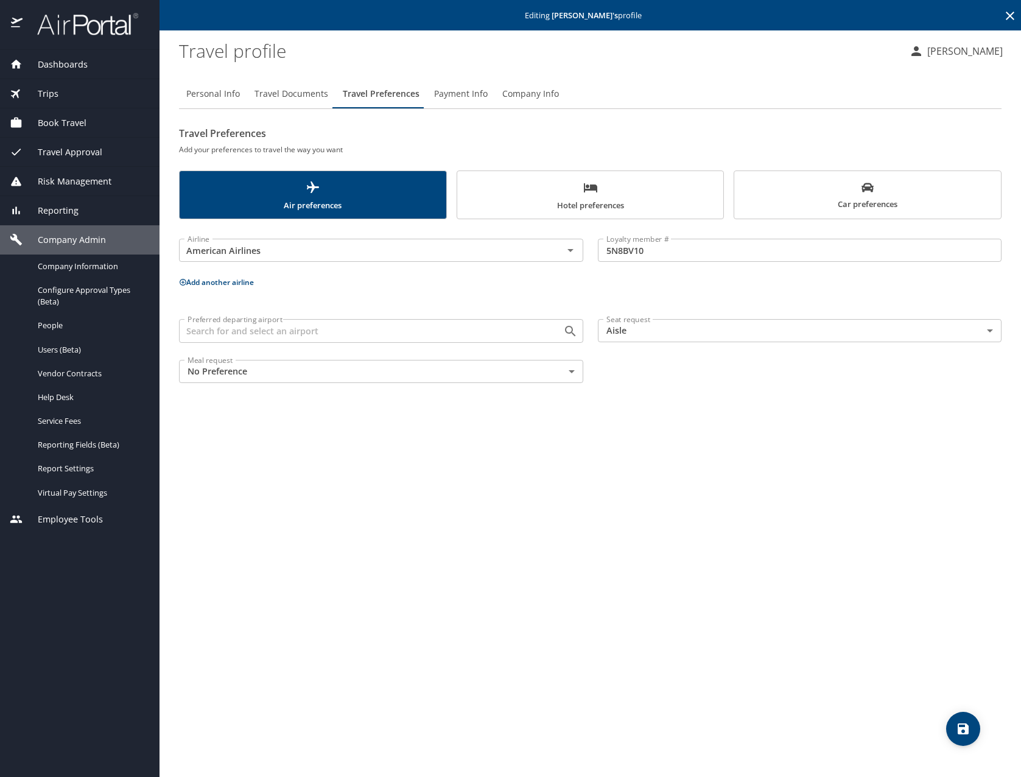
click at [292, 93] on span "Travel Documents" at bounding box center [291, 93] width 74 height 15
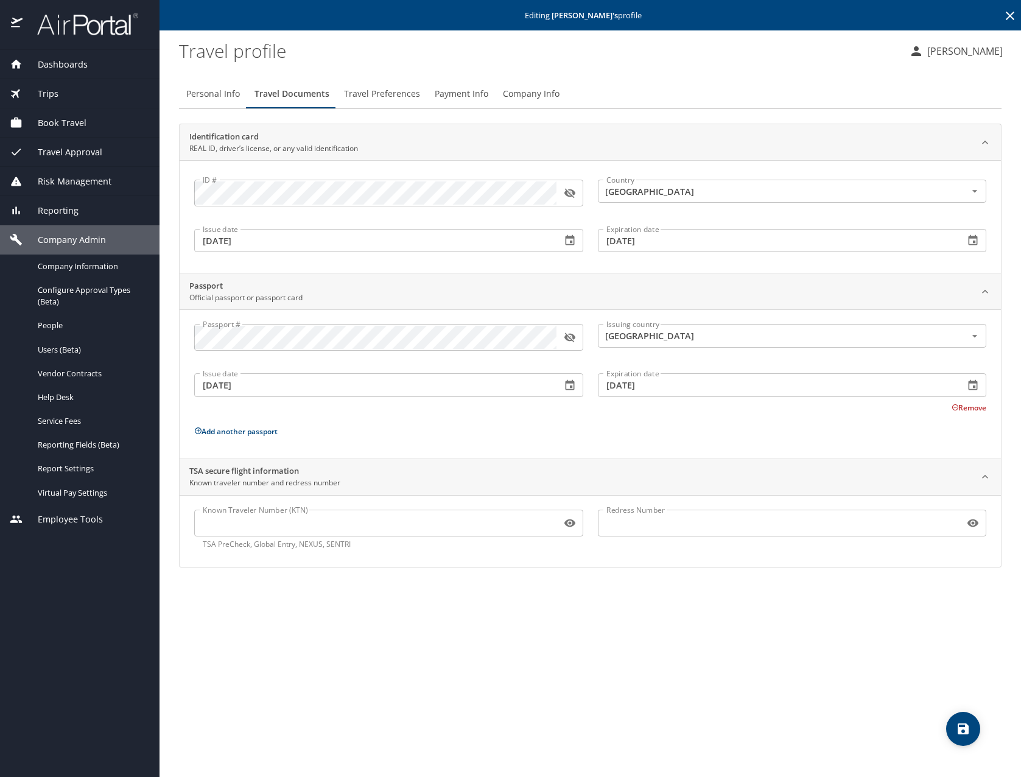
click at [349, 531] on input "Known Traveler Number (KTN)" at bounding box center [375, 522] width 362 height 23
type input "TT12928BH"
click at [959, 730] on icon "save" at bounding box center [962, 728] width 11 height 11
click at [964, 727] on icon "save" at bounding box center [962, 728] width 11 height 11
click at [395, 92] on div at bounding box center [510, 349] width 1021 height 855
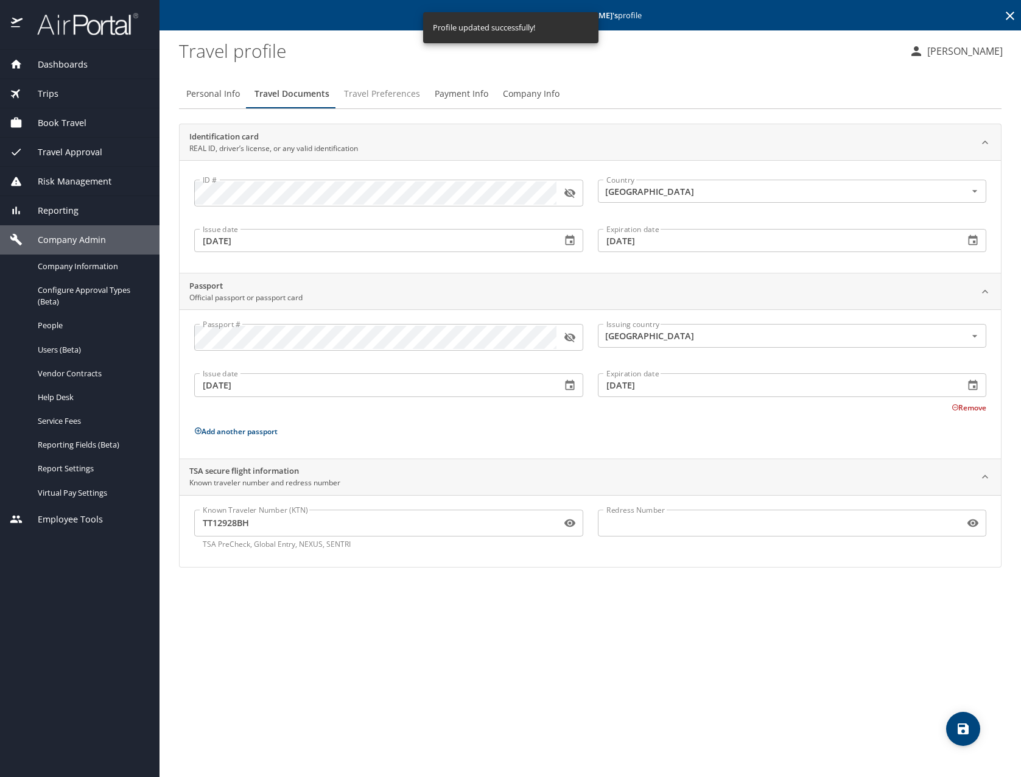
click at [395, 93] on span "Travel Preferences" at bounding box center [382, 93] width 76 height 15
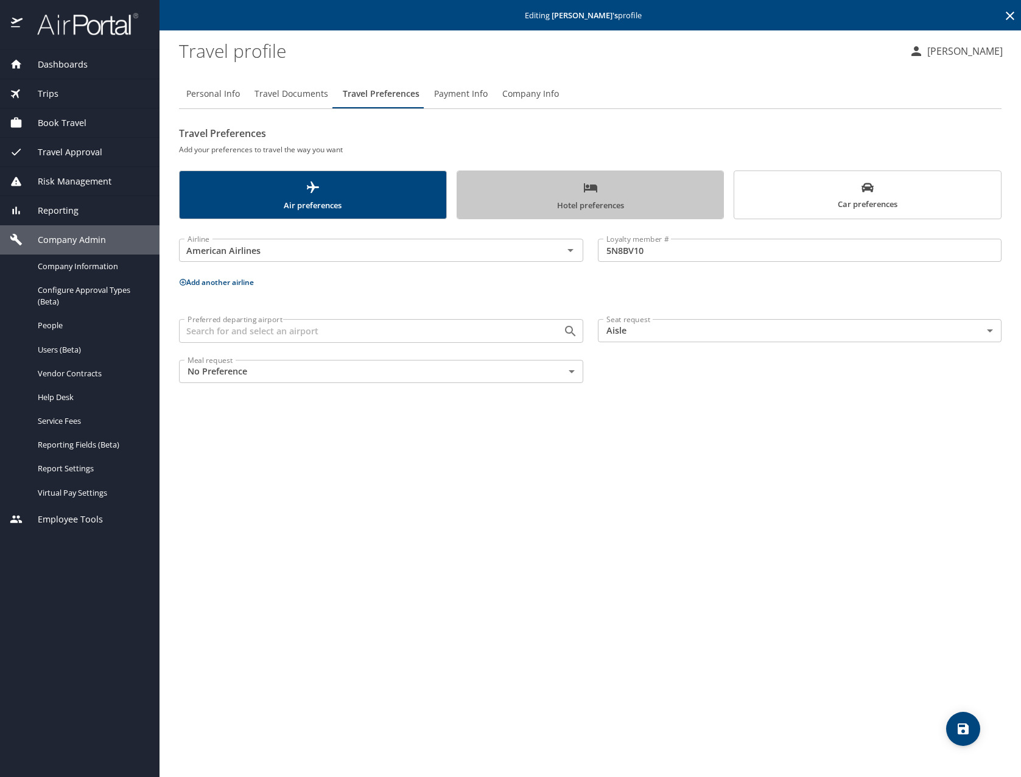
click at [666, 194] on span "Hotel preferences" at bounding box center [590, 196] width 252 height 32
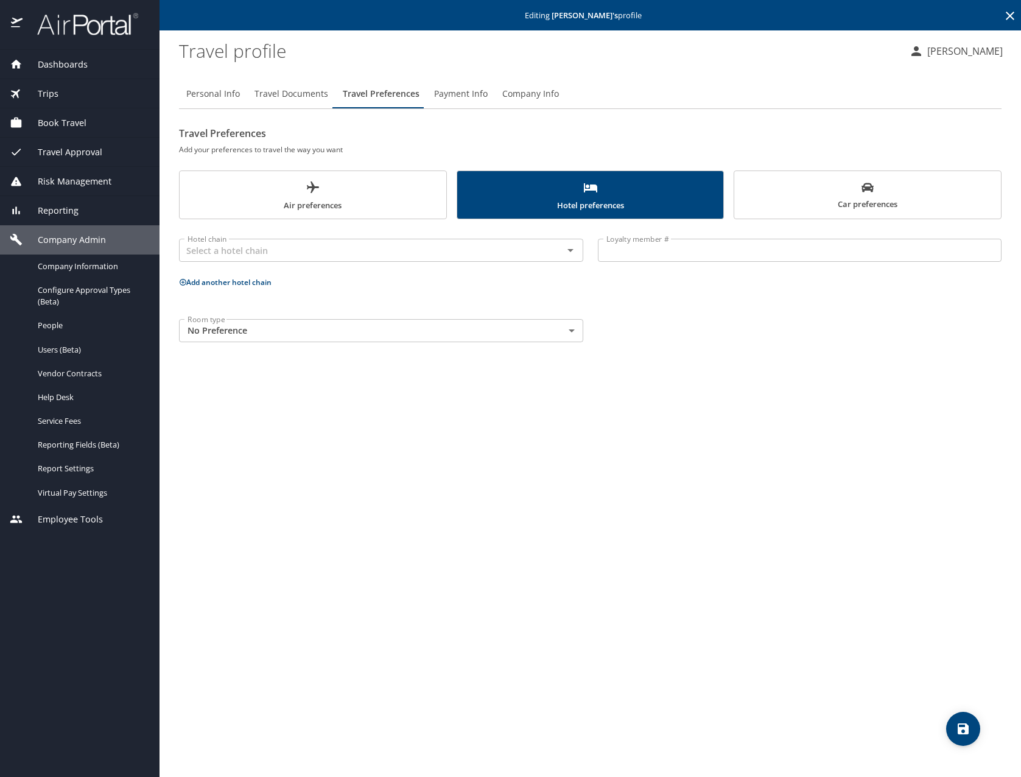
click at [816, 184] on span "Car preferences" at bounding box center [867, 196] width 252 height 30
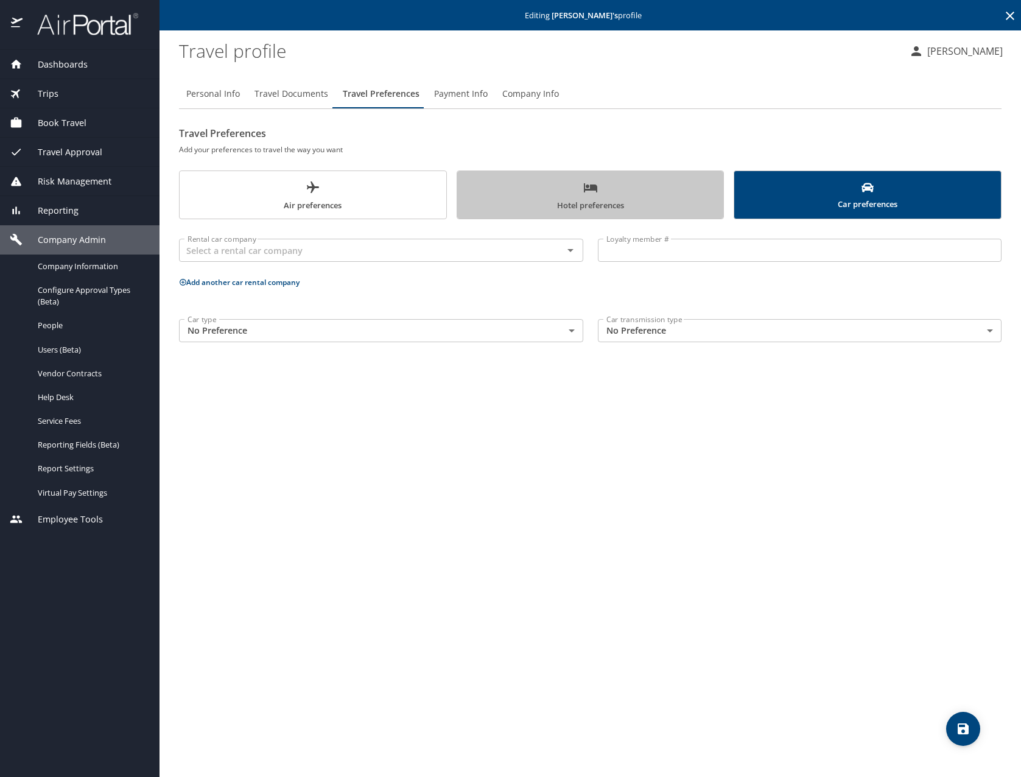
click at [525, 195] on span "Hotel preferences" at bounding box center [590, 196] width 252 height 32
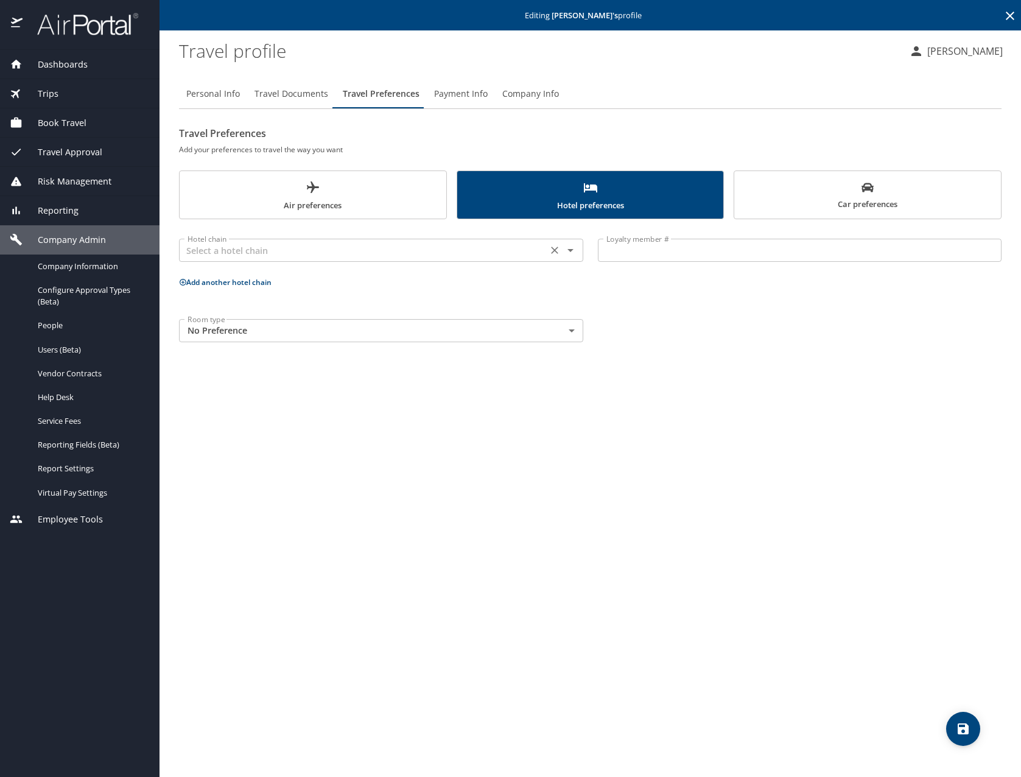
click at [571, 251] on icon "Open" at bounding box center [570, 250] width 6 height 3
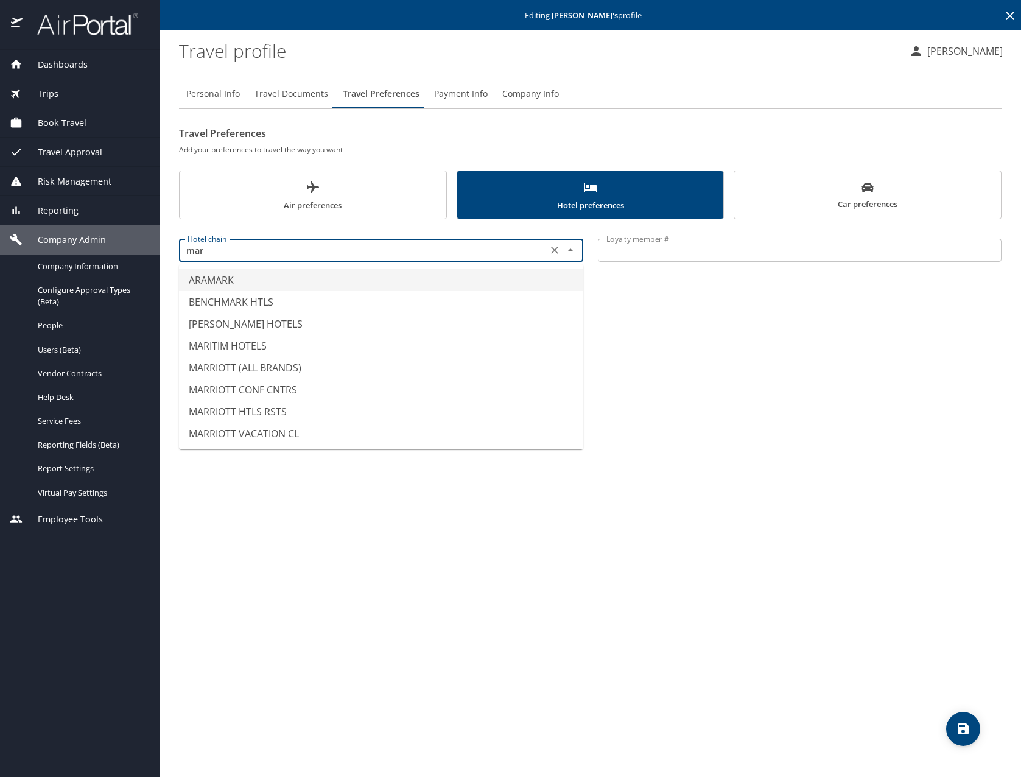
scroll to position [0, 0]
type input "m"
type input "b"
click at [286, 366] on li "MARRIOTT (ALL BRANDS)" at bounding box center [381, 368] width 404 height 22
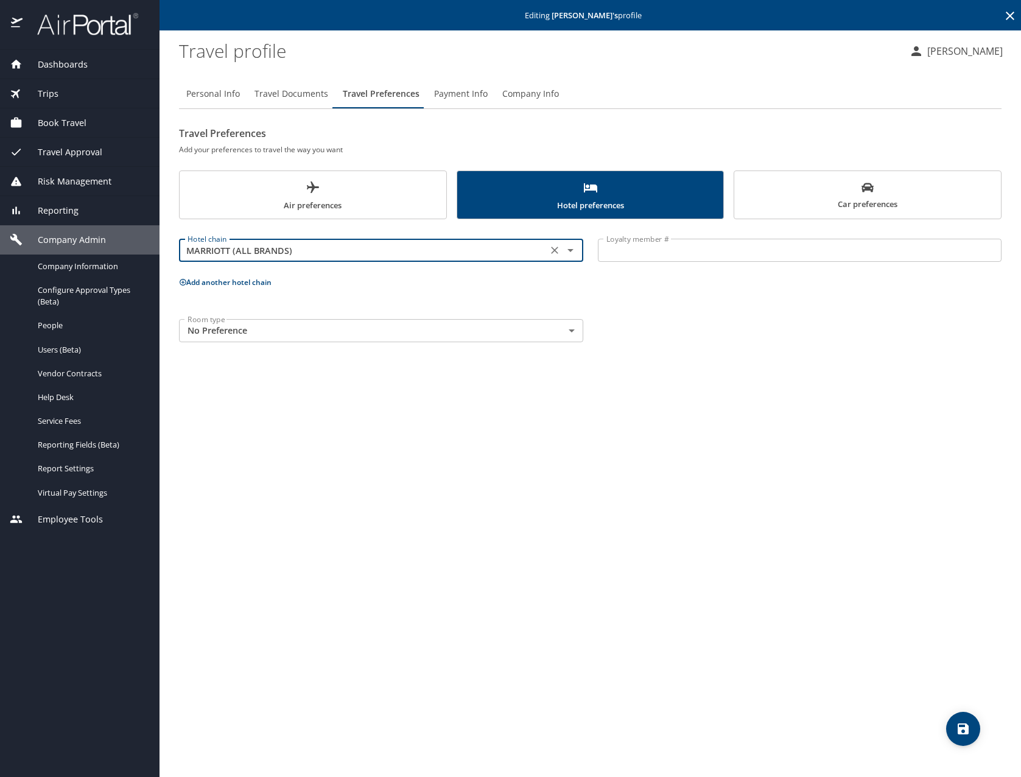
type input "MARRIOTT (ALL BRANDS)"
click at [728, 247] on input "Loyalty member #" at bounding box center [800, 250] width 404 height 23
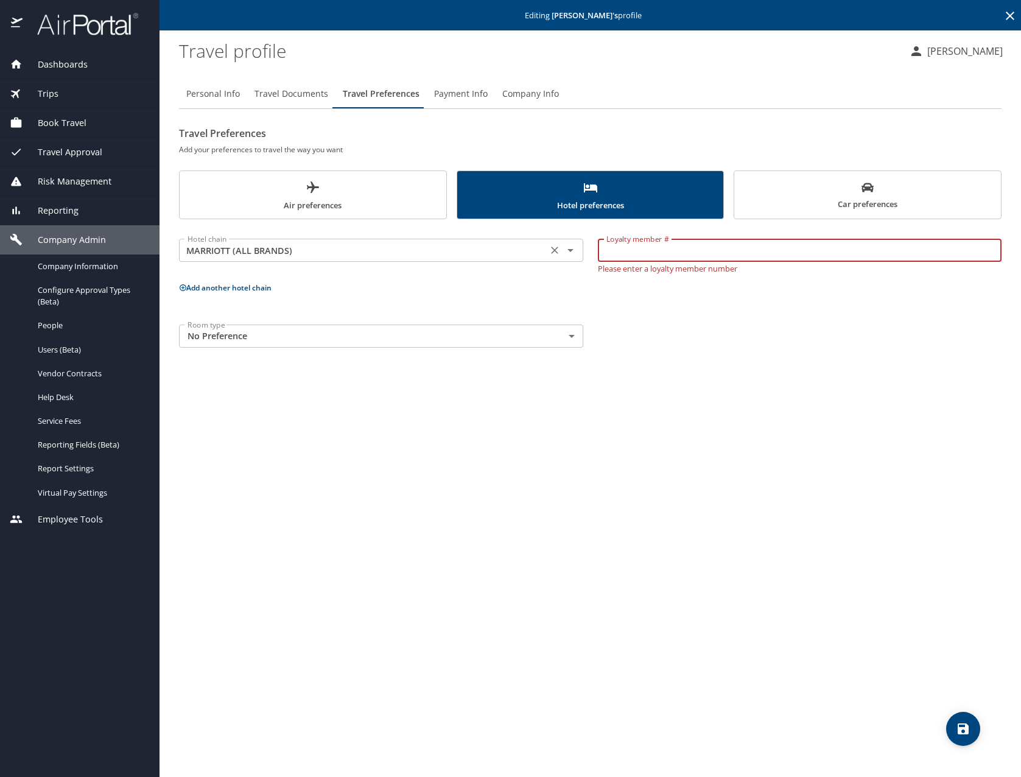
click at [555, 248] on icon "Clear" at bounding box center [554, 250] width 12 height 12
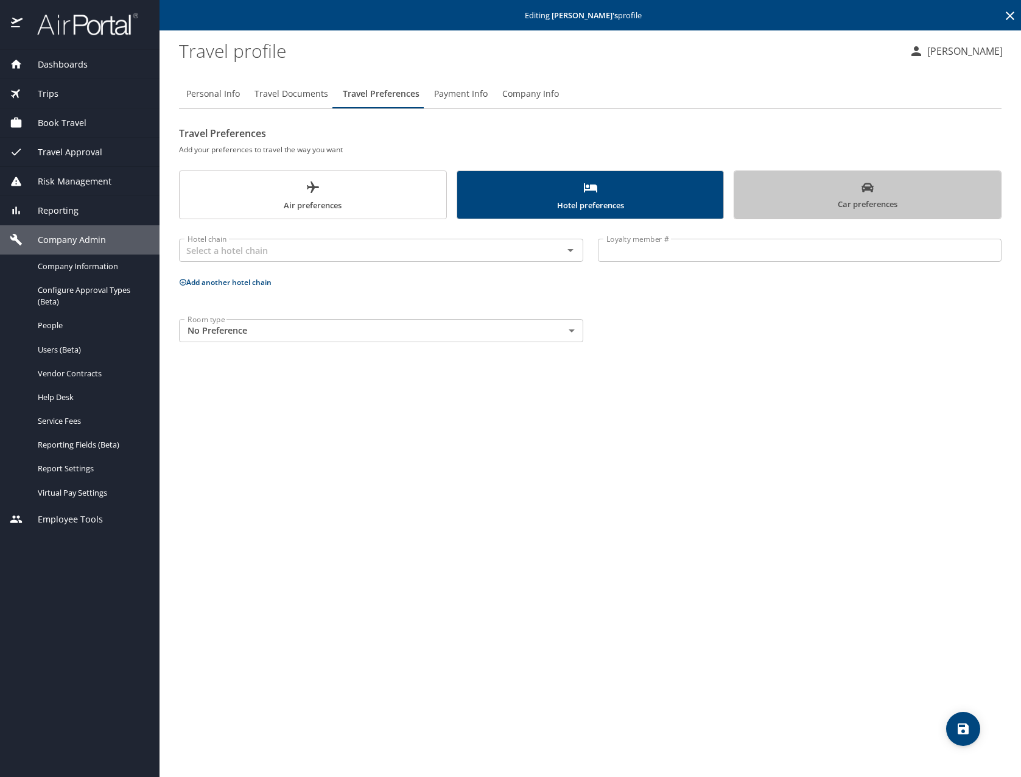
click at [819, 200] on span "Car preferences" at bounding box center [867, 196] width 252 height 30
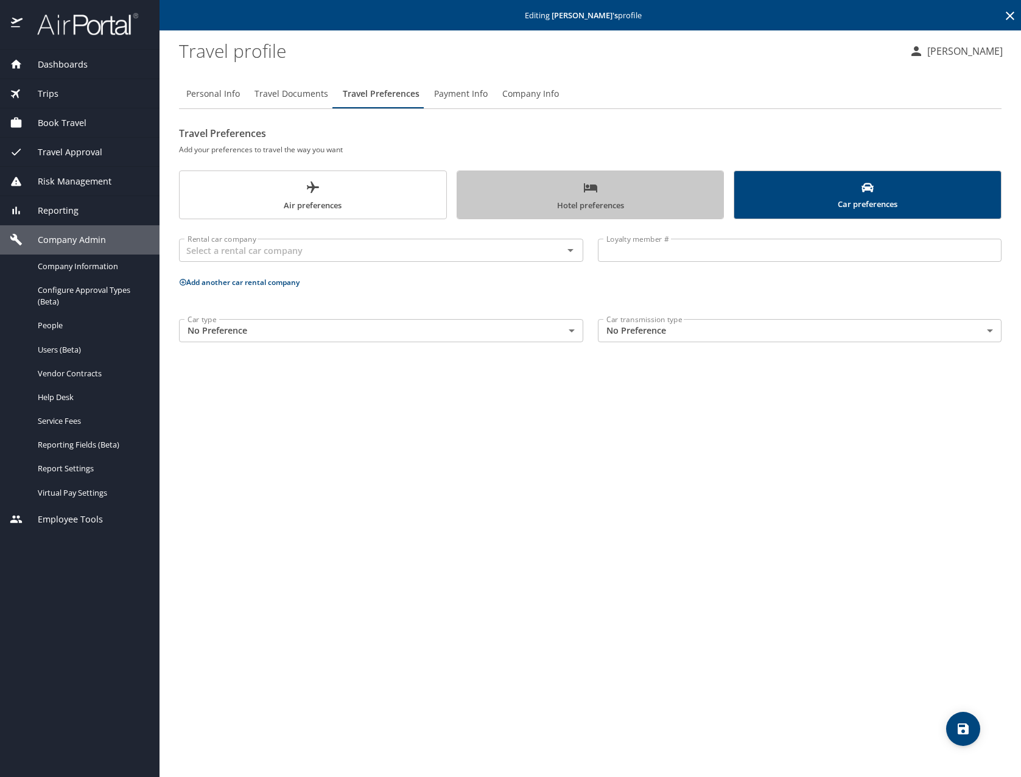
click at [579, 204] on span "Hotel preferences" at bounding box center [590, 196] width 252 height 32
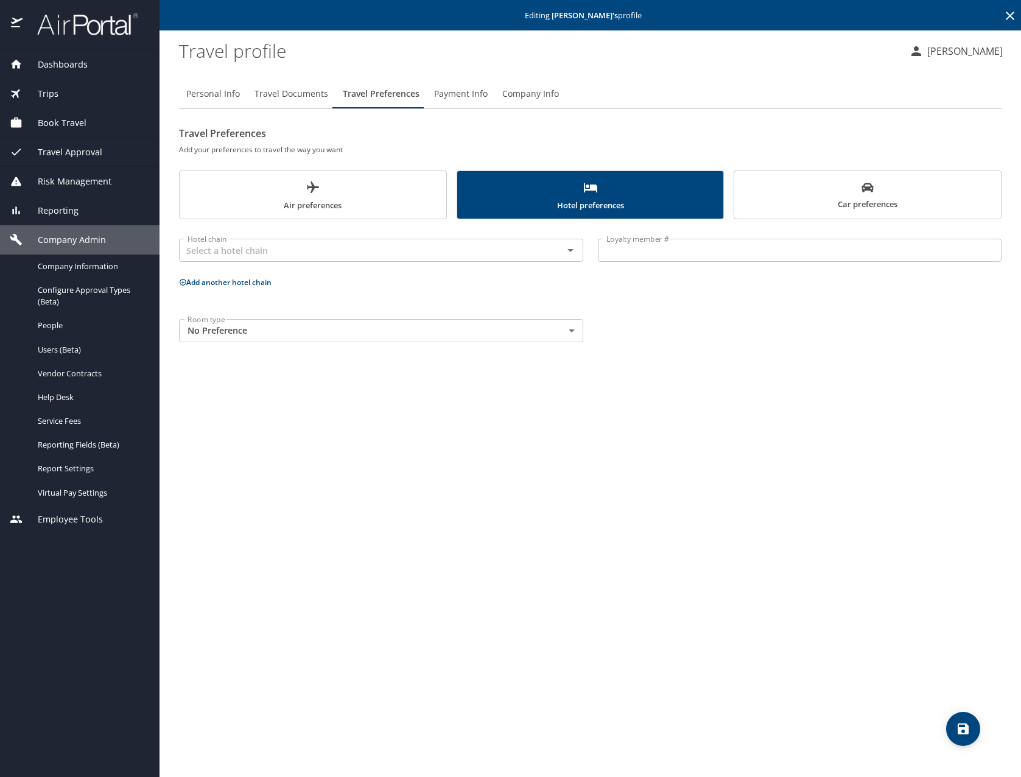
click at [570, 245] on icon "Open" at bounding box center [570, 250] width 15 height 15
click at [389, 255] on input "text" at bounding box center [363, 250] width 361 height 16
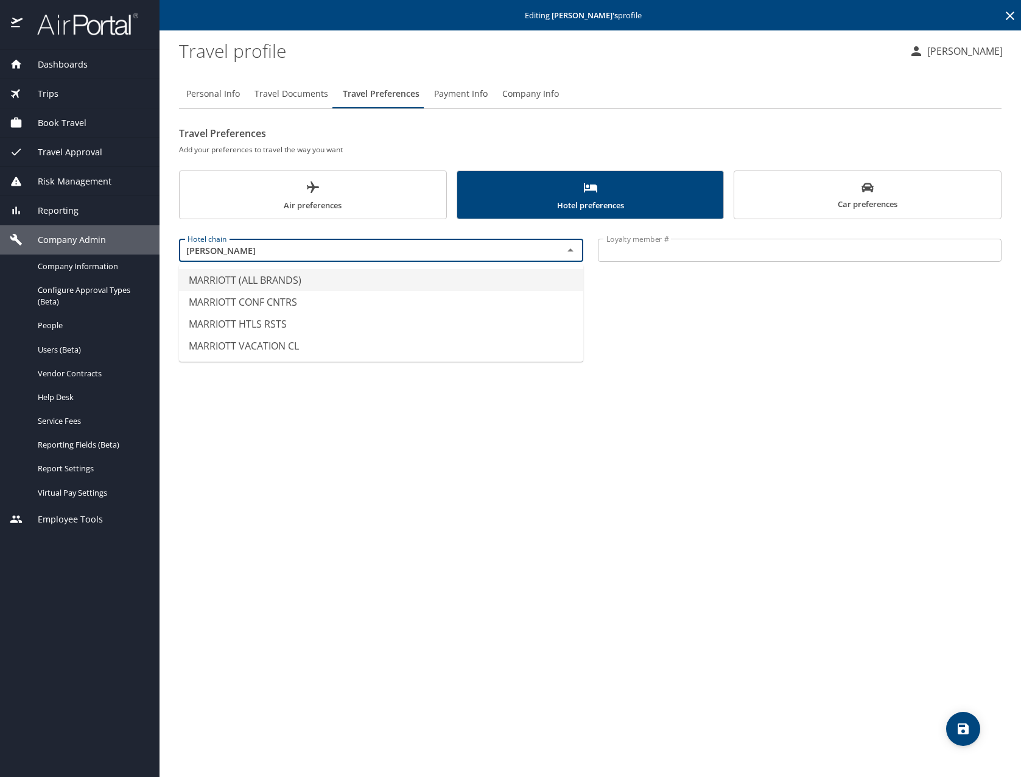
click at [371, 284] on li "MARRIOTT (ALL BRANDS)" at bounding box center [381, 280] width 404 height 22
type input "MARRIOTT (ALL BRANDS)"
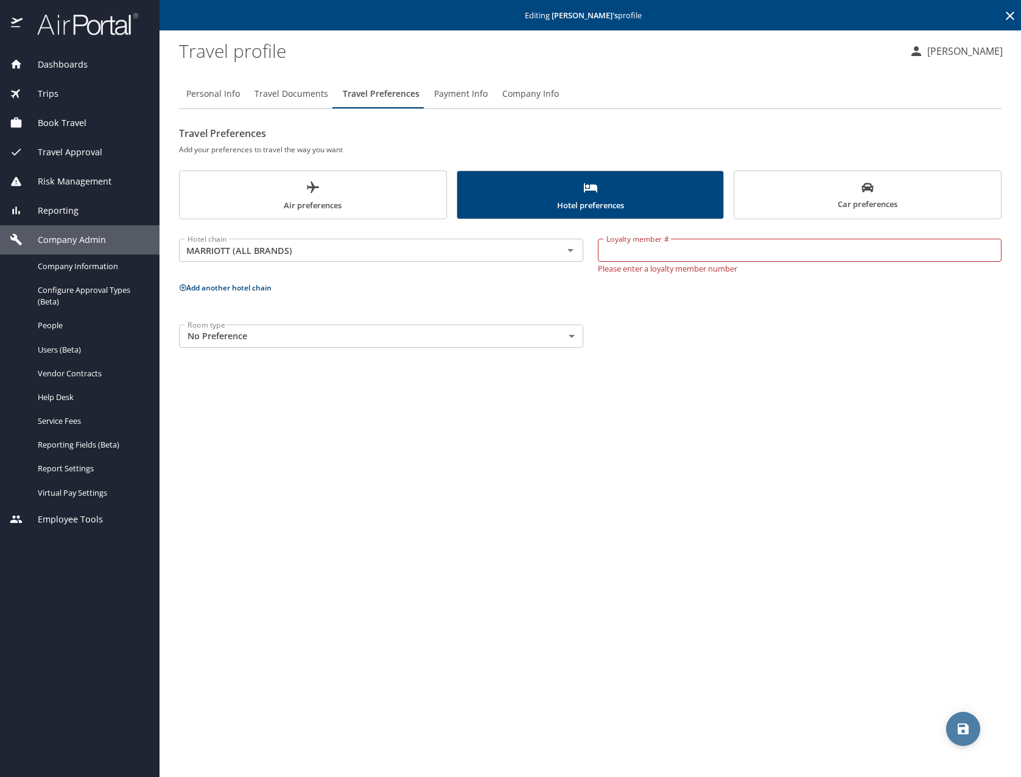
click at [965, 724] on icon "save" at bounding box center [962, 728] width 11 height 11
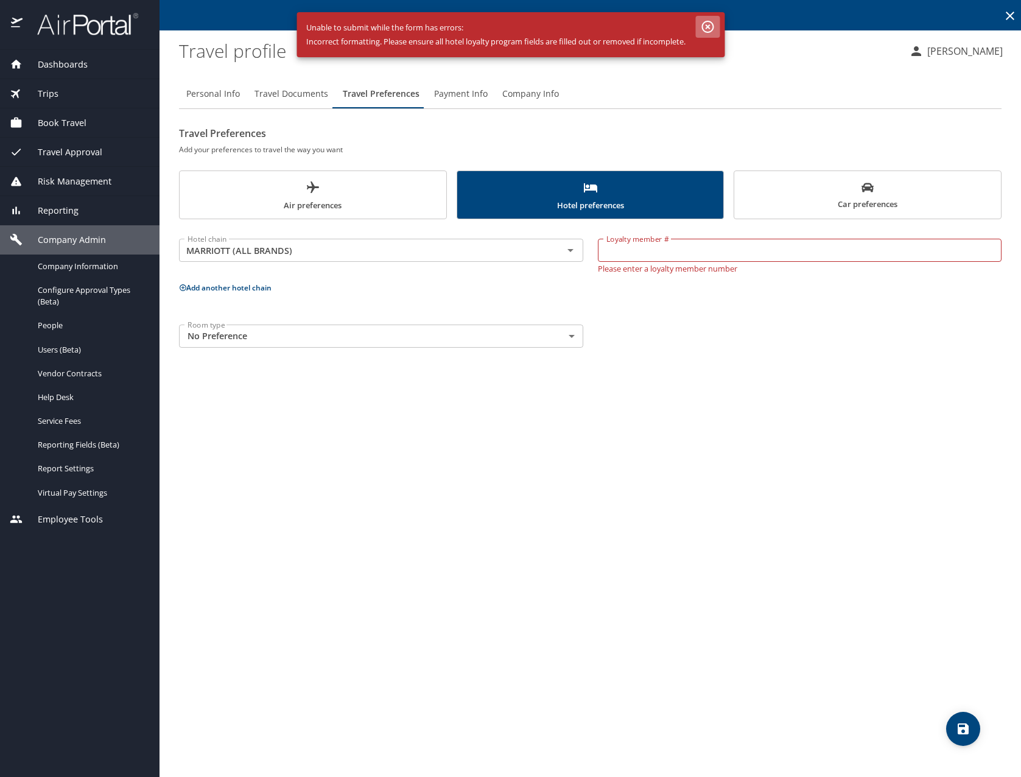
click at [713, 25] on icon "button" at bounding box center [707, 26] width 15 height 15
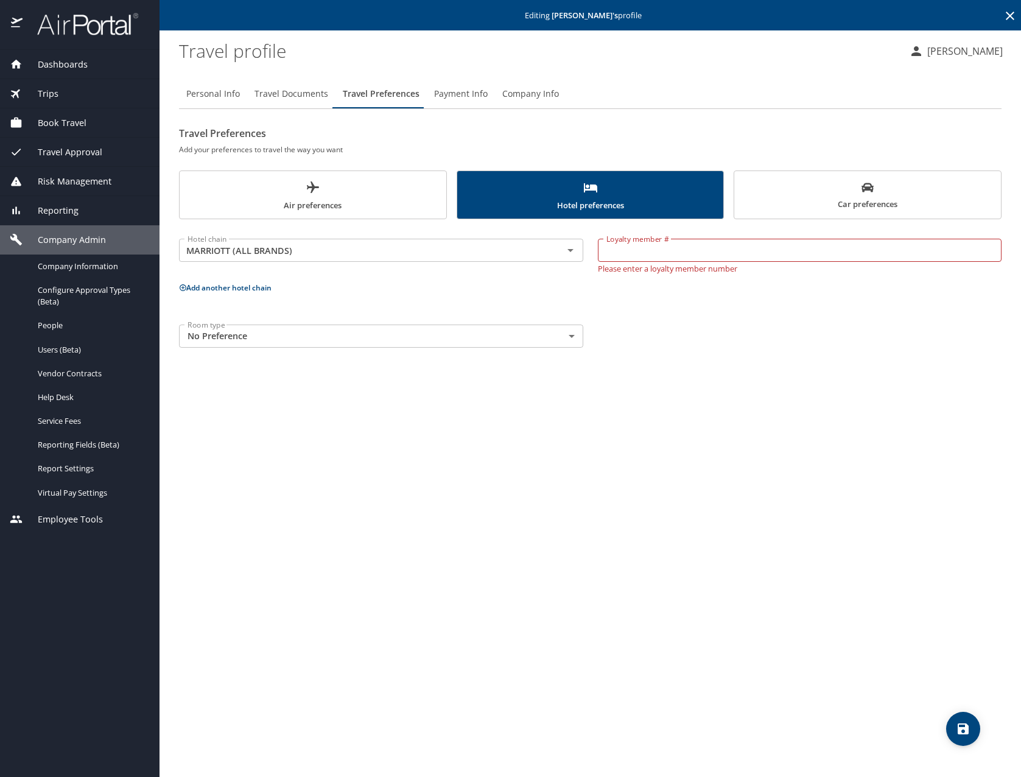
click at [800, 205] on span "Car preferences" at bounding box center [867, 196] width 252 height 30
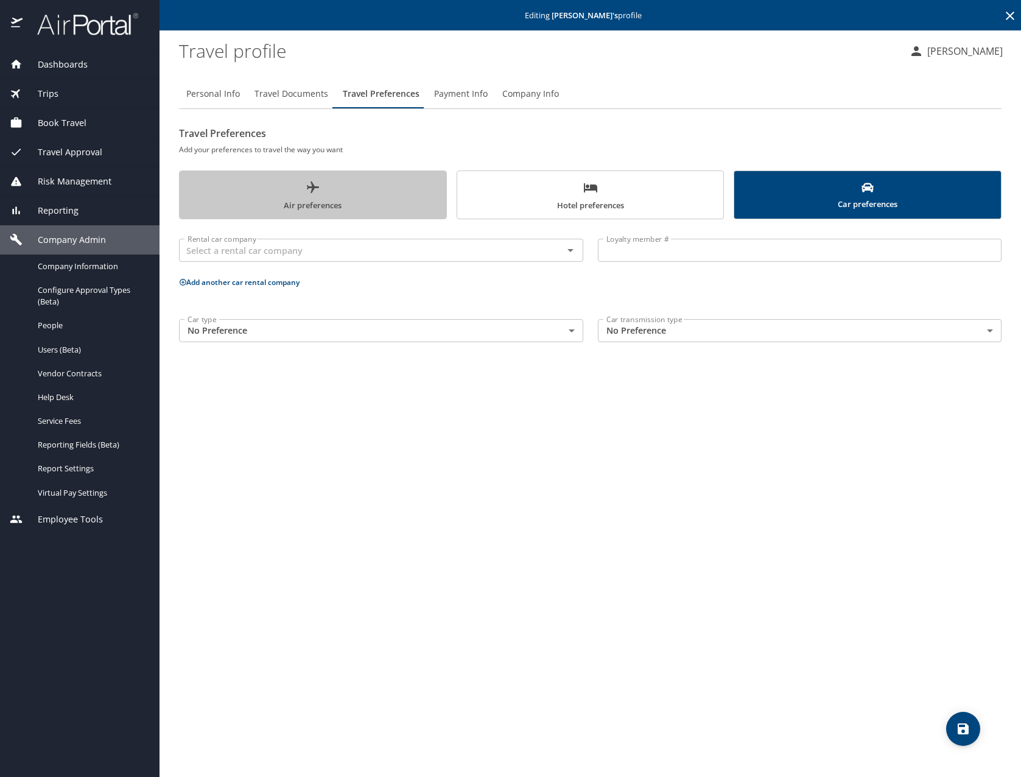
click at [308, 185] on icon "scrollable force tabs example" at bounding box center [313, 187] width 15 height 15
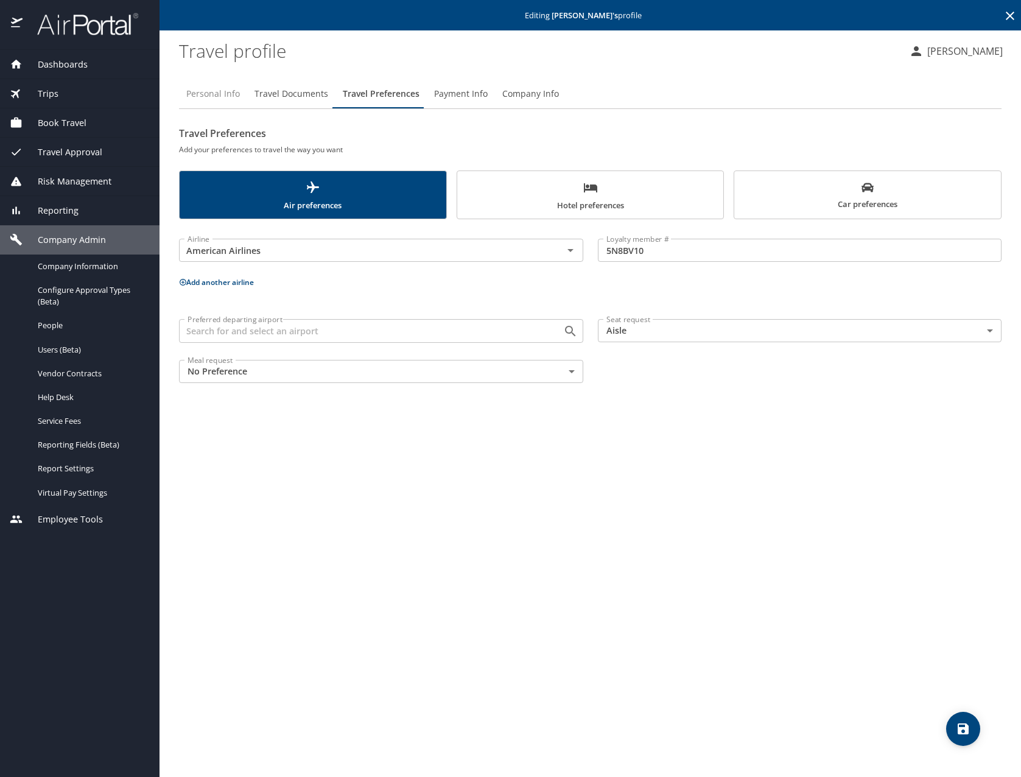
click at [209, 88] on span "Personal Info" at bounding box center [213, 93] width 54 height 15
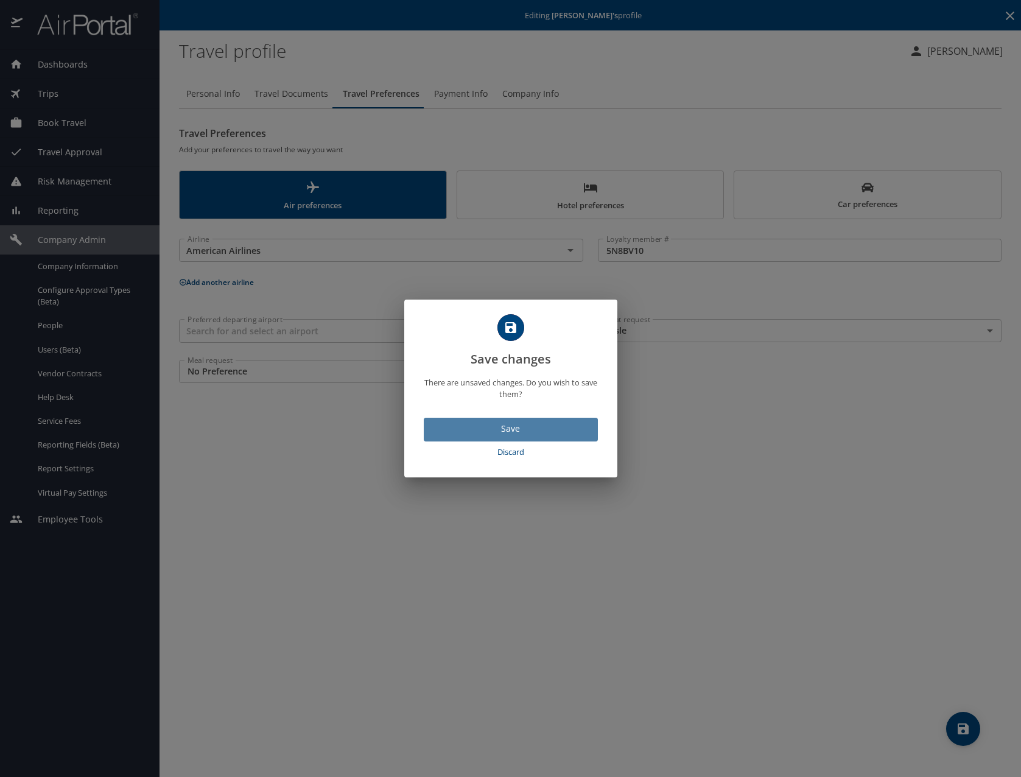
click at [525, 429] on span "Save" at bounding box center [510, 428] width 155 height 15
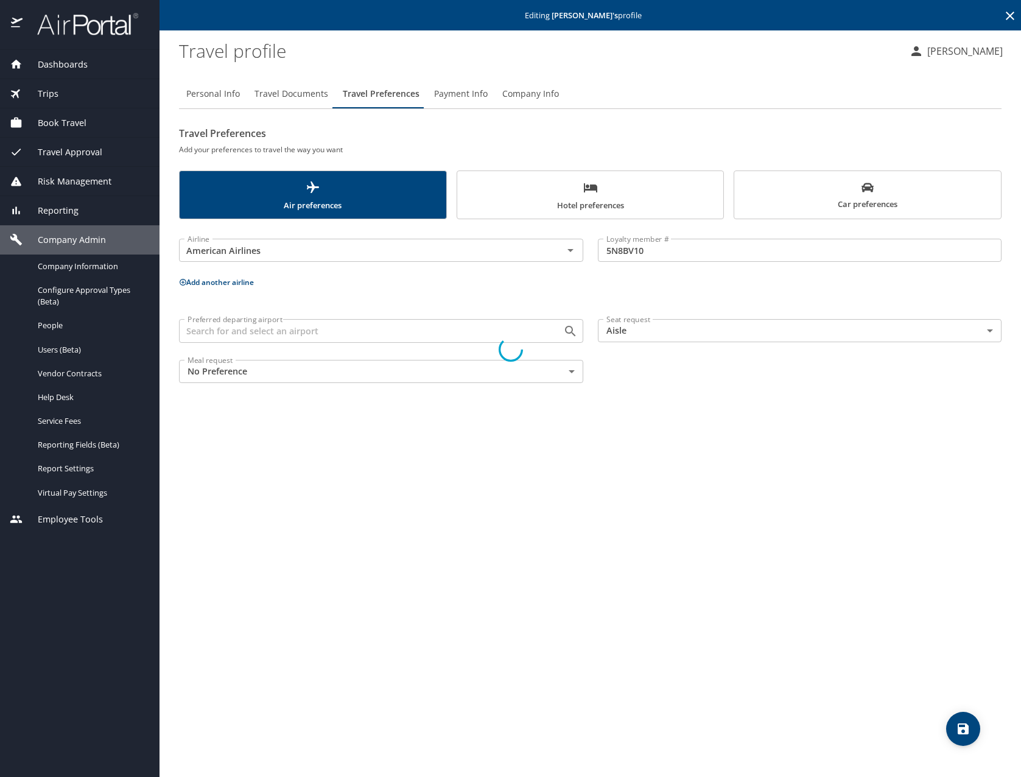
select select "US"
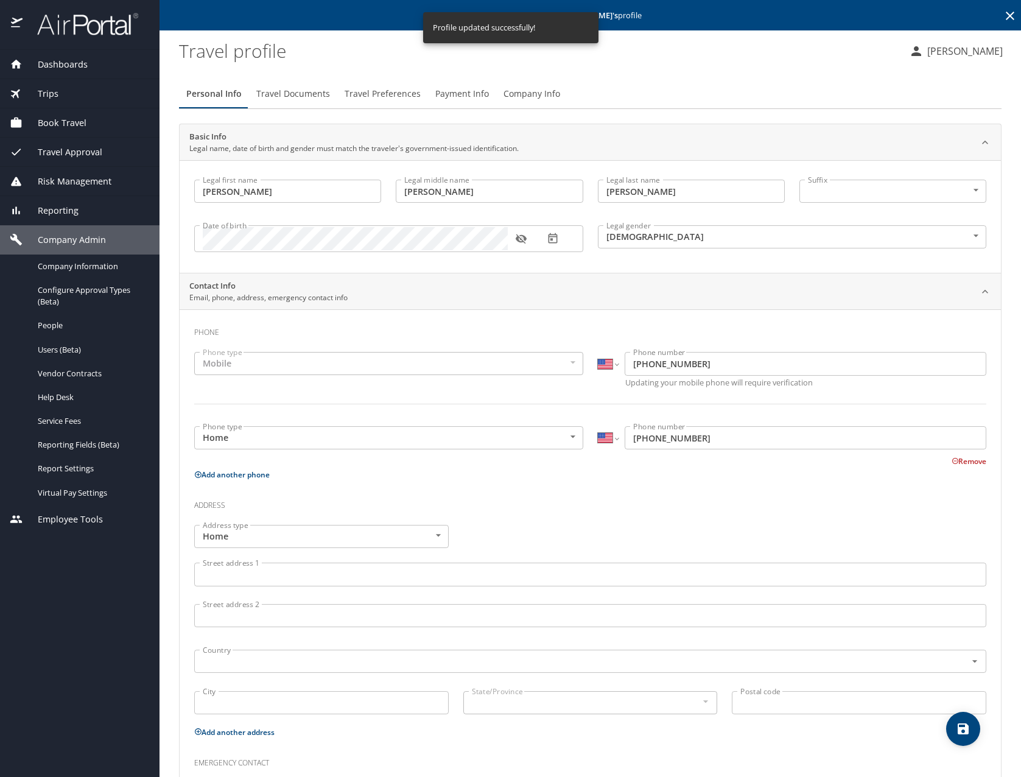
select select "US"
click at [221, 96] on span "Personal Info" at bounding box center [213, 93] width 55 height 15
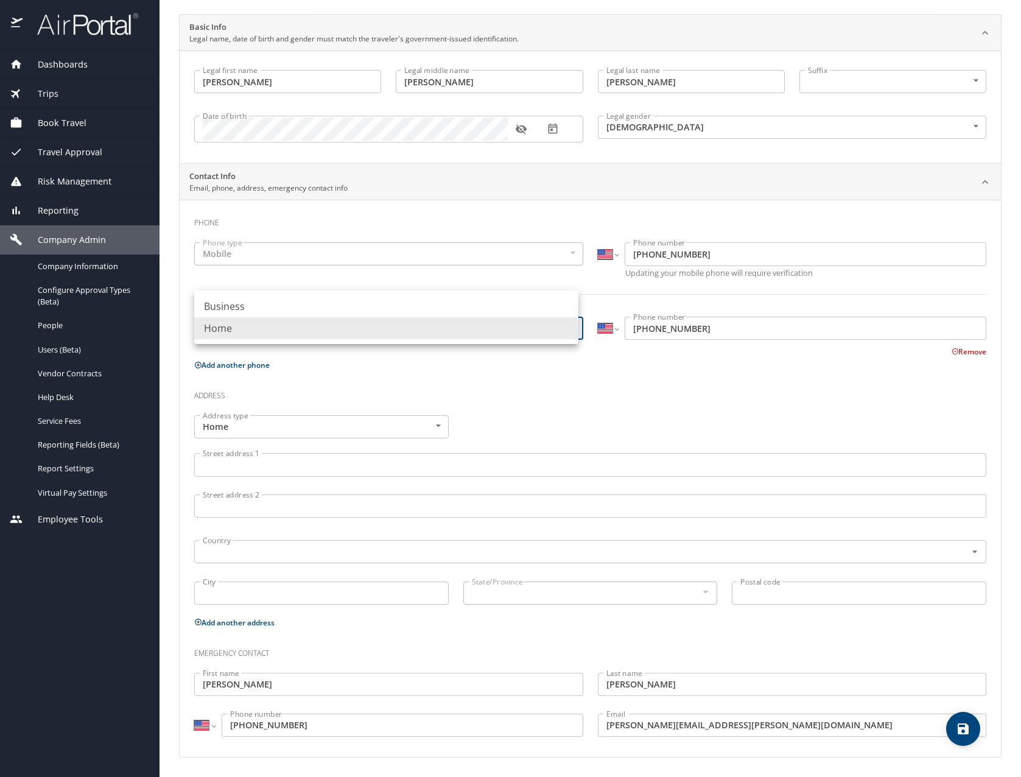
click at [572, 329] on body "Dashboards AirPortal 360™ Manager My Travel Dashboard Trips Airtinerary® Lookup…" at bounding box center [510, 388] width 1021 height 777
click at [945, 350] on div at bounding box center [510, 388] width 1021 height 777
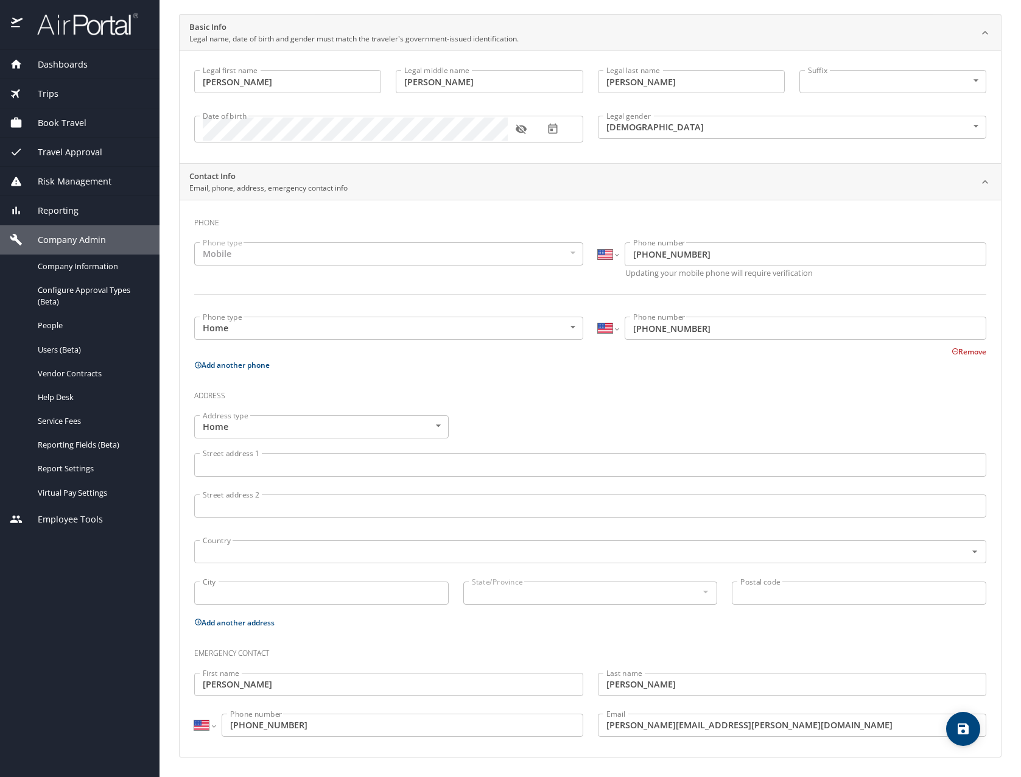
click at [951, 350] on button "Remove" at bounding box center [968, 351] width 35 height 10
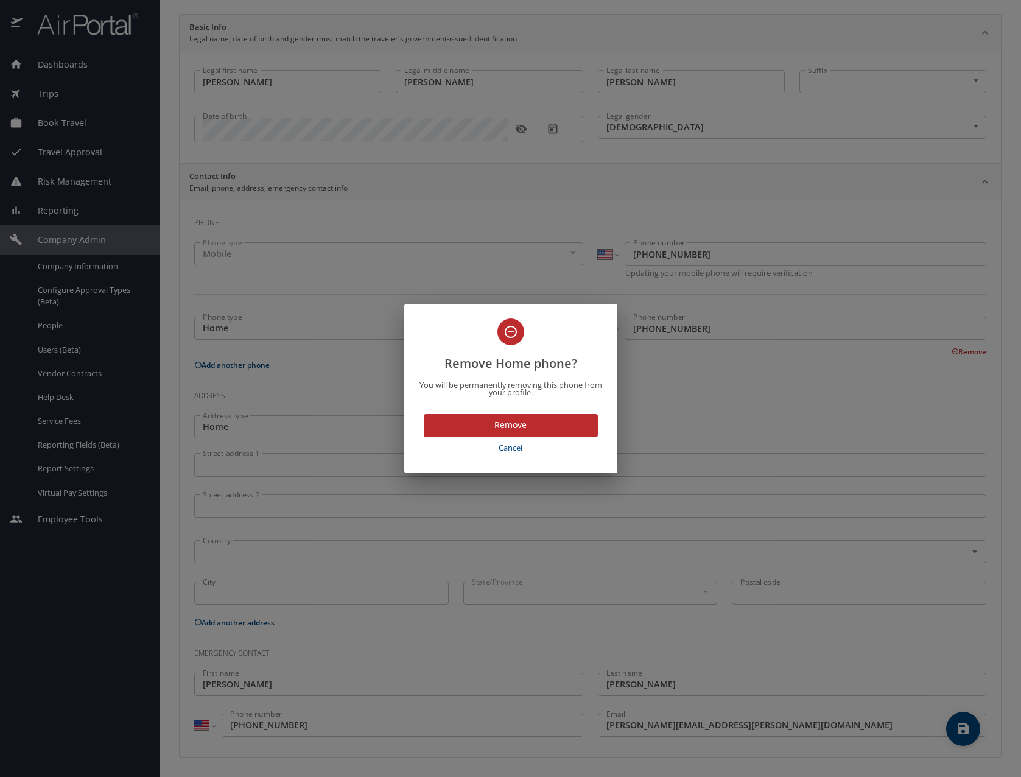
click at [533, 420] on span "Remove" at bounding box center [510, 425] width 155 height 15
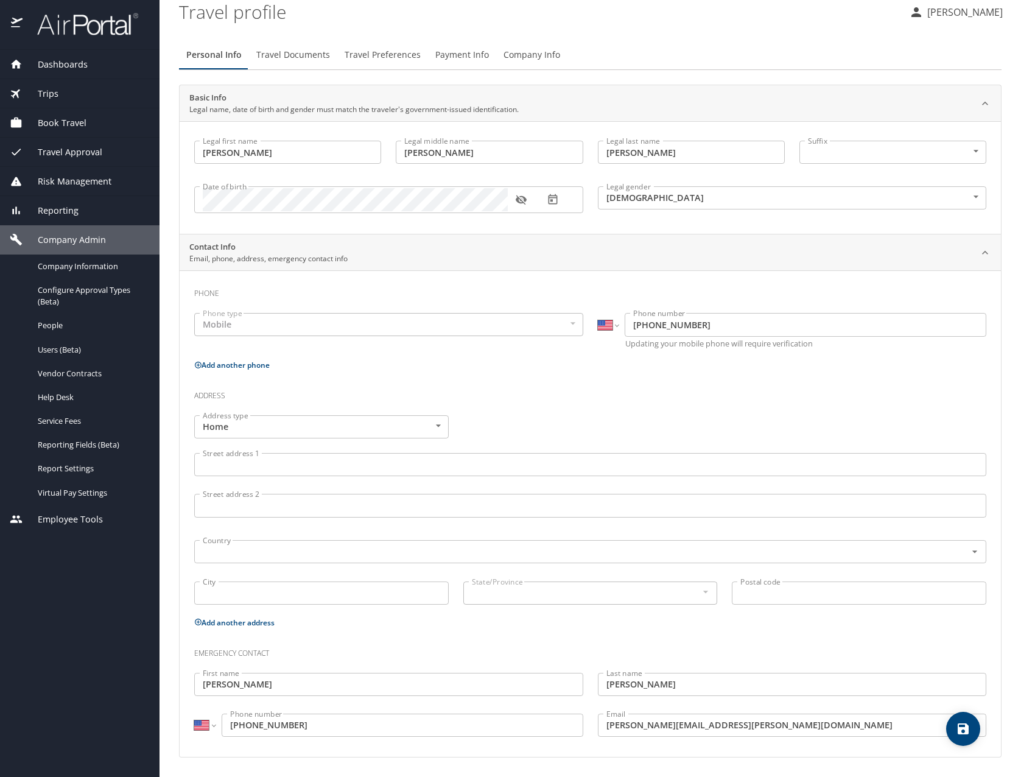
scroll to position [39, 0]
click at [679, 388] on h3 "Address" at bounding box center [590, 392] width 792 height 21
click at [455, 222] on div "Date of birth Date of birth" at bounding box center [389, 199] width 404 height 50
click at [469, 220] on div "Date of birth Date of birth" at bounding box center [389, 199] width 404 height 50
click at [612, 27] on profile "Travel profile" at bounding box center [539, 12] width 720 height 38
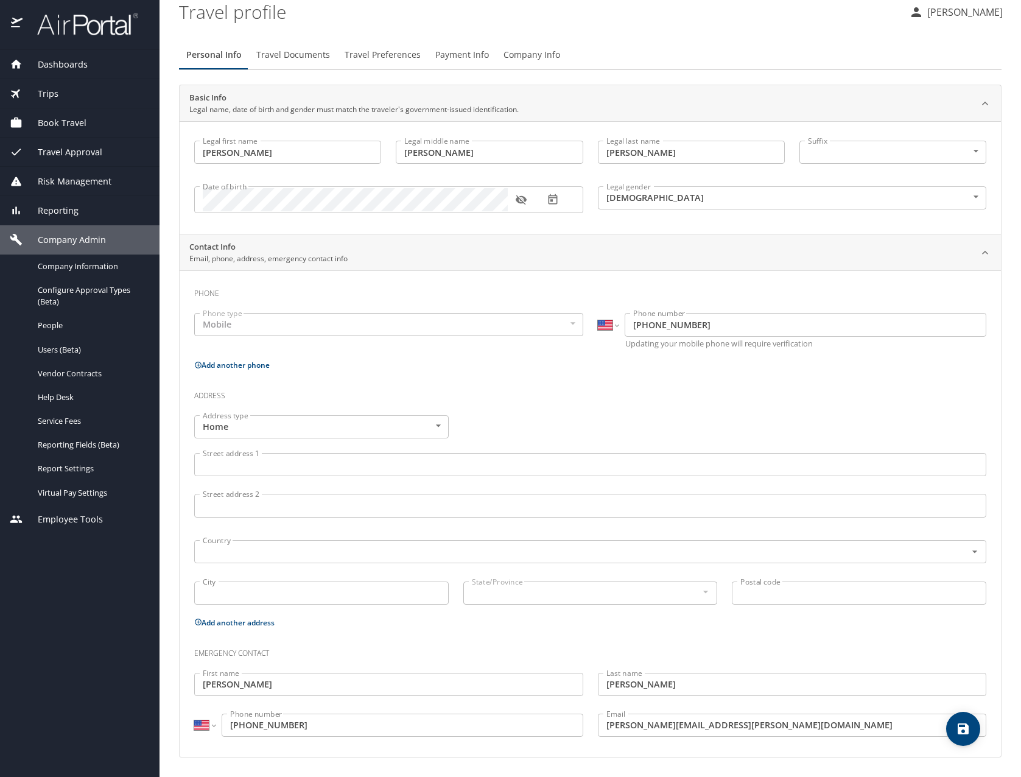
click at [66, 94] on div "Trips" at bounding box center [80, 93] width 140 height 13
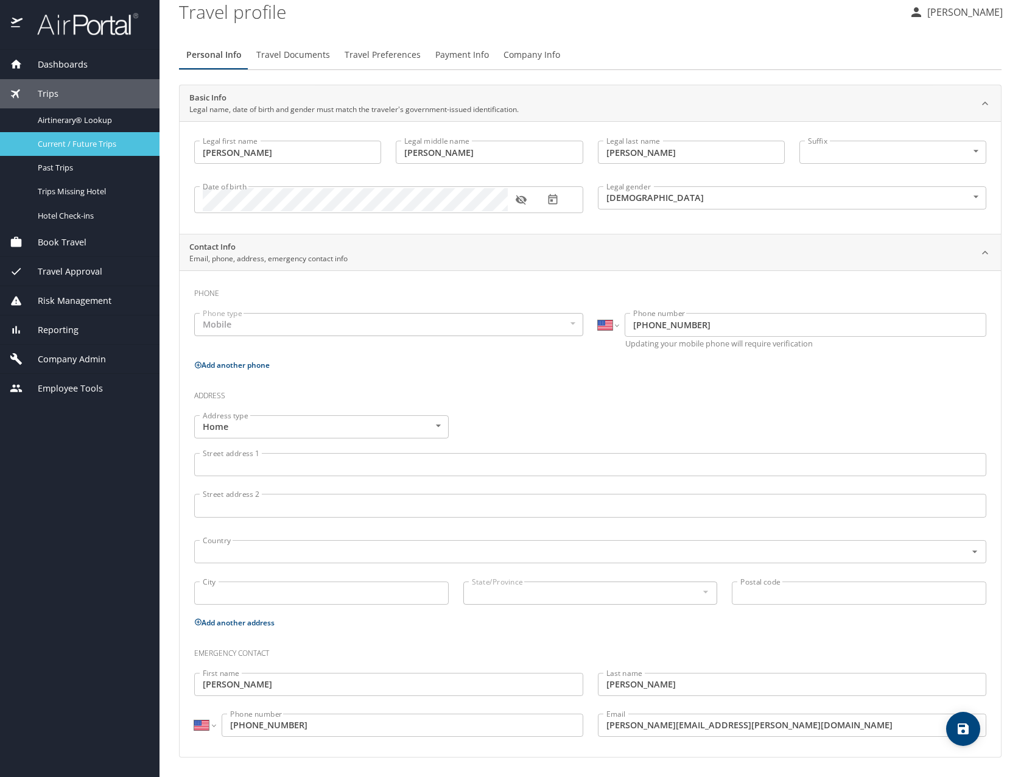
click at [79, 150] on span "Current / Future Trips" at bounding box center [91, 144] width 107 height 12
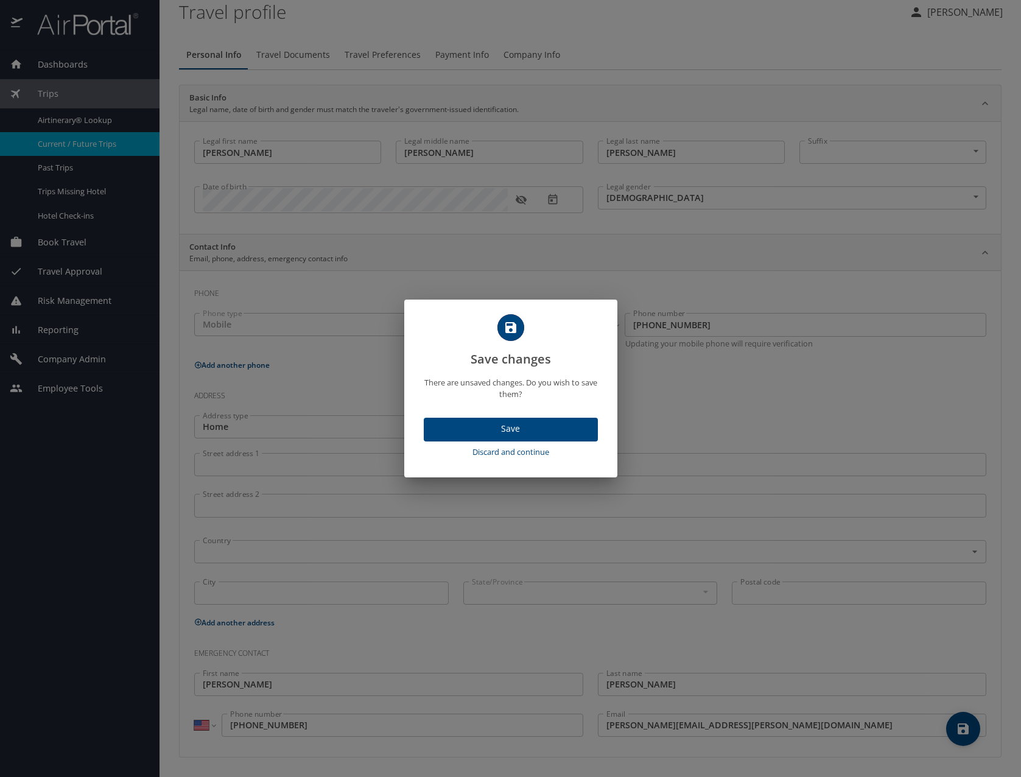
click at [542, 424] on span "Save" at bounding box center [510, 428] width 155 height 15
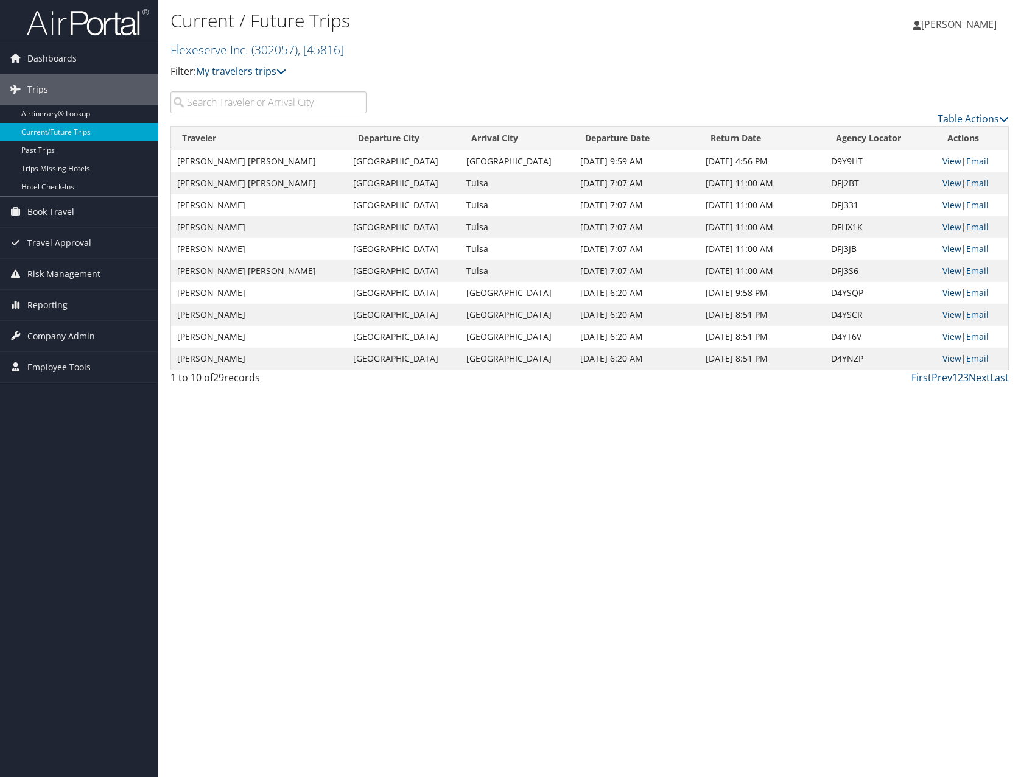
click at [973, 380] on link "Next" at bounding box center [978, 377] width 21 height 13
drag, startPoint x: 852, startPoint y: 206, endPoint x: 812, endPoint y: 208, distance: 39.6
click at [812, 208] on tr "[PERSON_NAME] [PERSON_NAME] Dallas Chicago [DATE] 8:20 AM [DATE] 8:51 PM DJSP05…" at bounding box center [589, 205] width 837 height 22
copy tr "DJSP05"
click at [704, 427] on div "Current / Future Trips Flexeserve Inc. ( 302057 ) , [ 45816 ] Flexeserve Inc., …" at bounding box center [589, 388] width 863 height 777
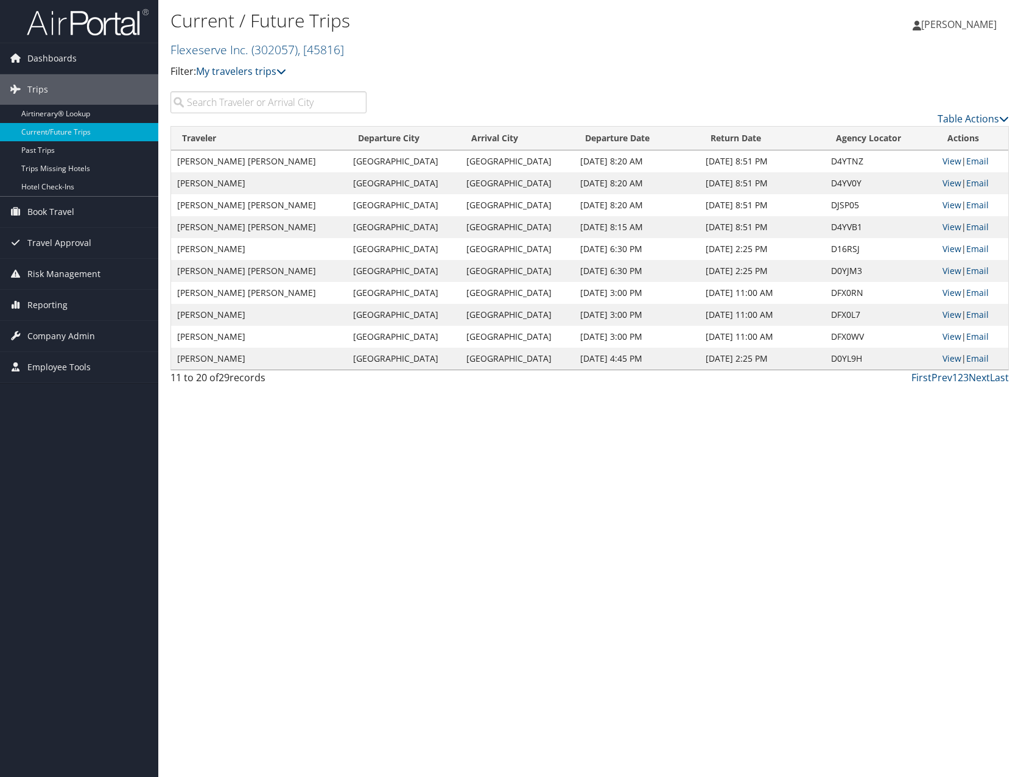
drag, startPoint x: 774, startPoint y: 450, endPoint x: 792, endPoint y: 432, distance: 25.0
click at [774, 450] on div "Current / Future Trips Flexeserve Inc. ( 302057 ) , [ 45816 ] Flexeserve Inc., …" at bounding box center [589, 388] width 863 height 777
drag, startPoint x: 824, startPoint y: 270, endPoint x: 852, endPoint y: 271, distance: 27.4
click at [852, 271] on td "D0YJM3" at bounding box center [880, 271] width 111 height 22
copy td "D0YJM3"
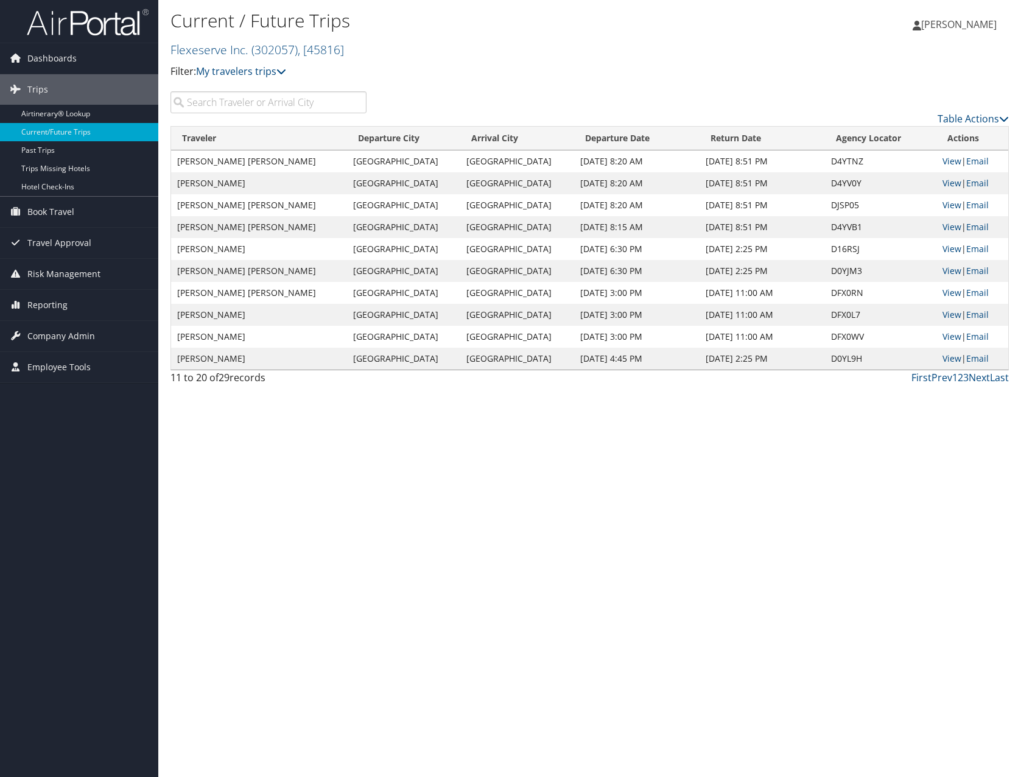
click at [870, 302] on td "DFX0RN" at bounding box center [880, 293] width 111 height 22
drag, startPoint x: 857, startPoint y: 293, endPoint x: 821, endPoint y: 290, distance: 36.7
click at [825, 290] on td "DFX0RN" at bounding box center [880, 293] width 111 height 22
copy td "DFX0RN"
click at [854, 311] on td "DFX0L7" at bounding box center [880, 315] width 111 height 22
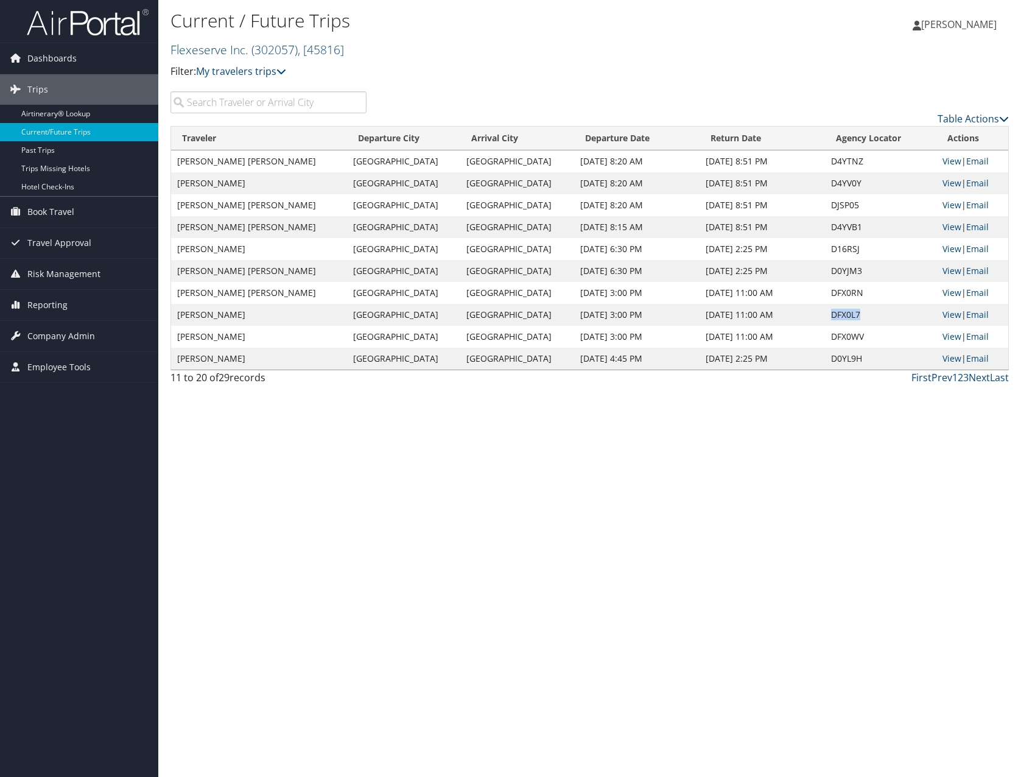
drag, startPoint x: 858, startPoint y: 314, endPoint x: 821, endPoint y: 313, distance: 36.5
click at [825, 313] on td "DFX0L7" at bounding box center [880, 315] width 111 height 22
copy td "DFX0L7"
click at [854, 337] on td "DFX0WV" at bounding box center [880, 337] width 111 height 22
drag, startPoint x: 857, startPoint y: 337, endPoint x: 811, endPoint y: 336, distance: 46.3
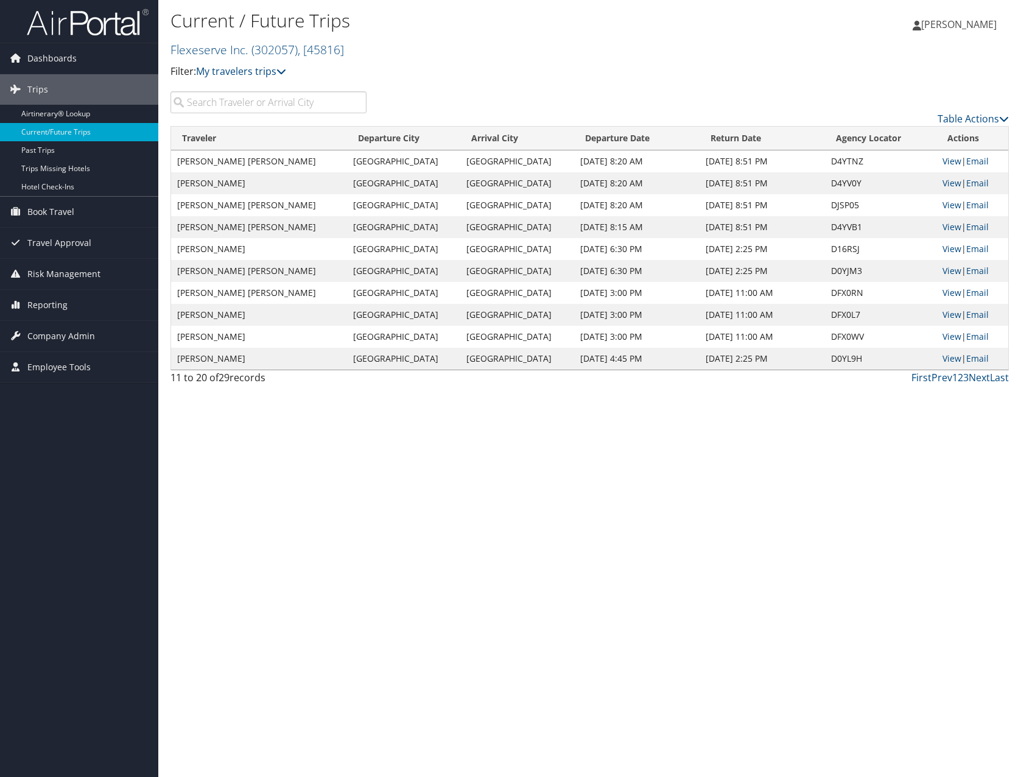
click at [811, 336] on tr "RACHEL LYNN PAUL Edinburgh Edinburgh Oct 31, 2025 3:00 PM Nov 2, 2025 11:00 AM …" at bounding box center [589, 337] width 837 height 22
copy tr "DFX0WV"
drag, startPoint x: 730, startPoint y: 439, endPoint x: 741, endPoint y: 419, distance: 23.2
click at [730, 438] on div "Current / Future Trips Flexeserve Inc. ( 302057 ) , [ 45816 ] Flexeserve Inc., …" at bounding box center [589, 388] width 863 height 777
drag, startPoint x: 822, startPoint y: 252, endPoint x: 854, endPoint y: 253, distance: 32.3
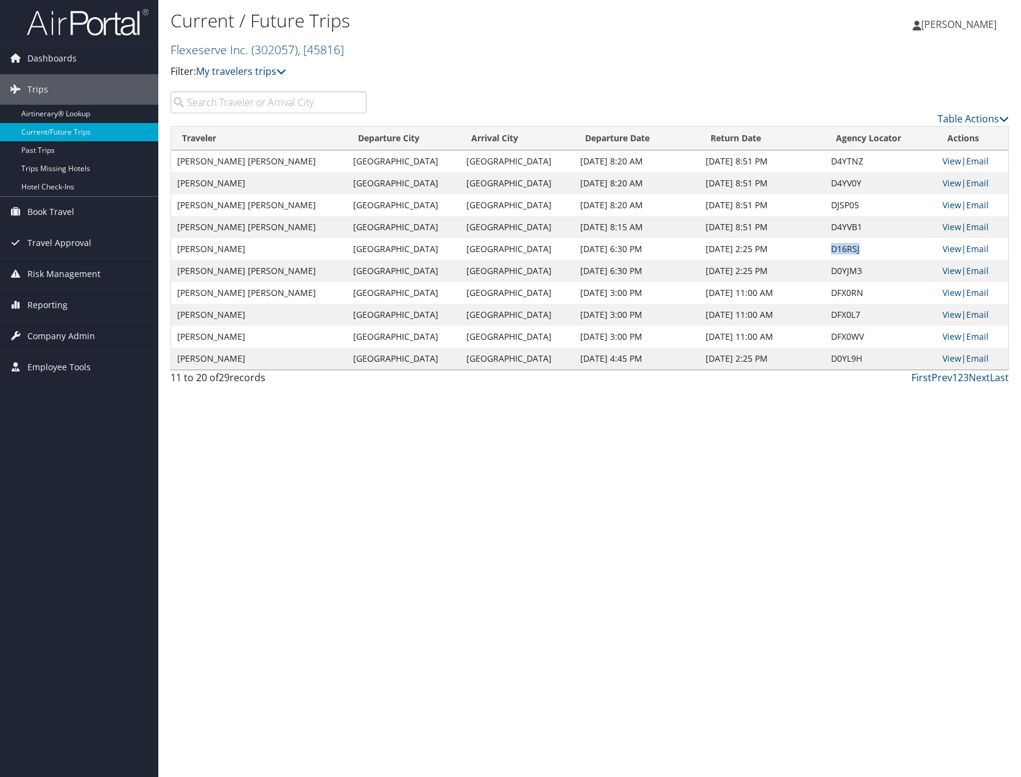
click at [854, 253] on td "D16RSJ" at bounding box center [880, 249] width 111 height 22
copy td "D16RSJ"
click at [581, 577] on div "Current / Future Trips Flexeserve Inc. ( 302057 ) , [ 45816 ] Flexeserve Inc., …" at bounding box center [589, 388] width 863 height 777
